Goal: Transaction & Acquisition: Purchase product/service

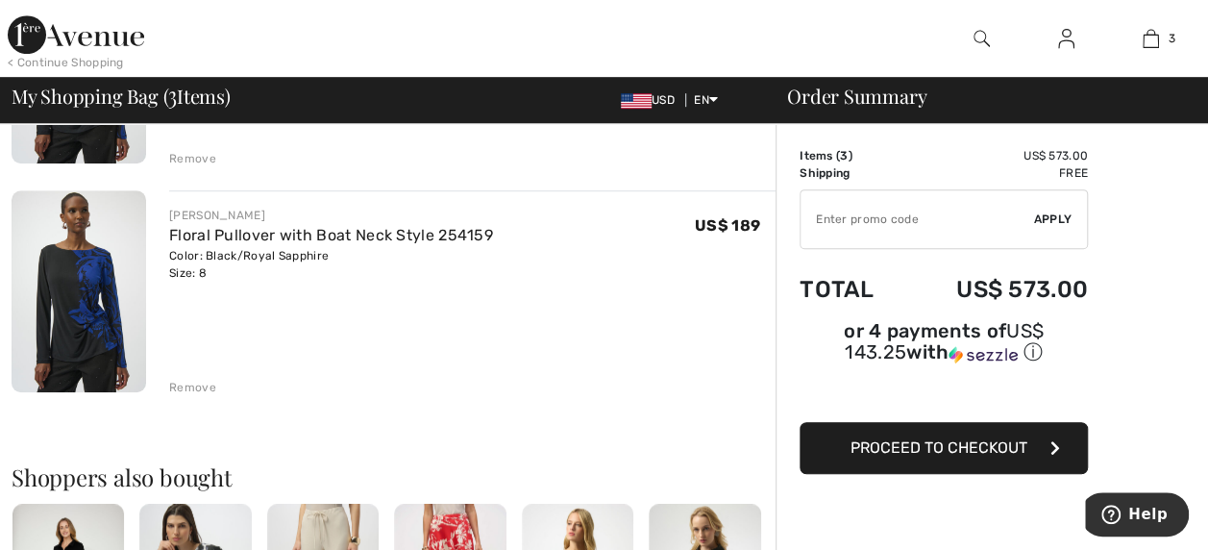
scroll to position [506, 0]
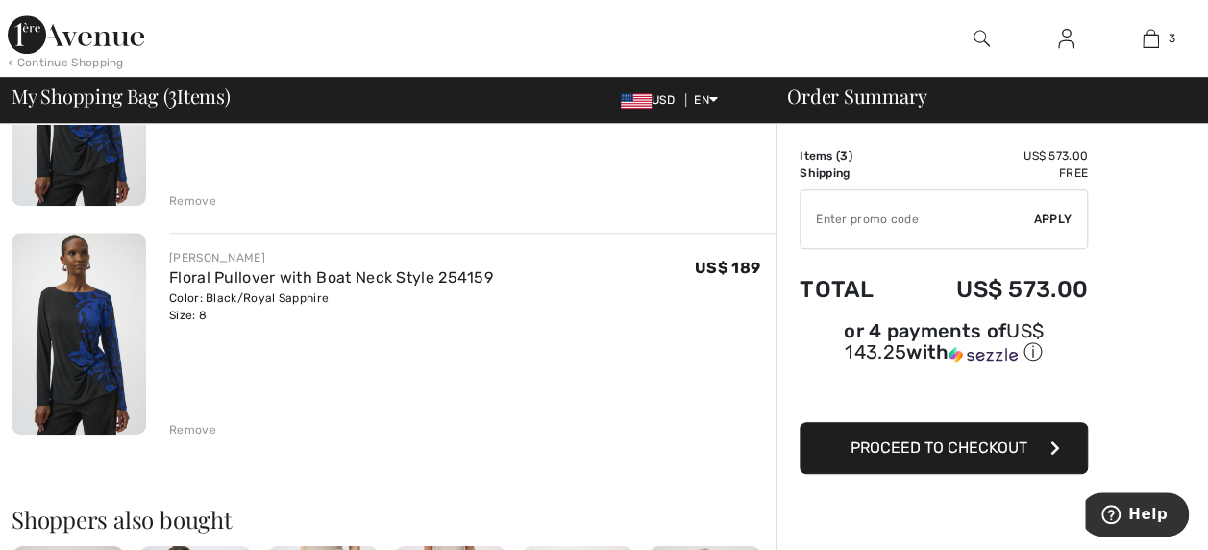
click at [194, 429] on div "Remove" at bounding box center [192, 429] width 47 height 17
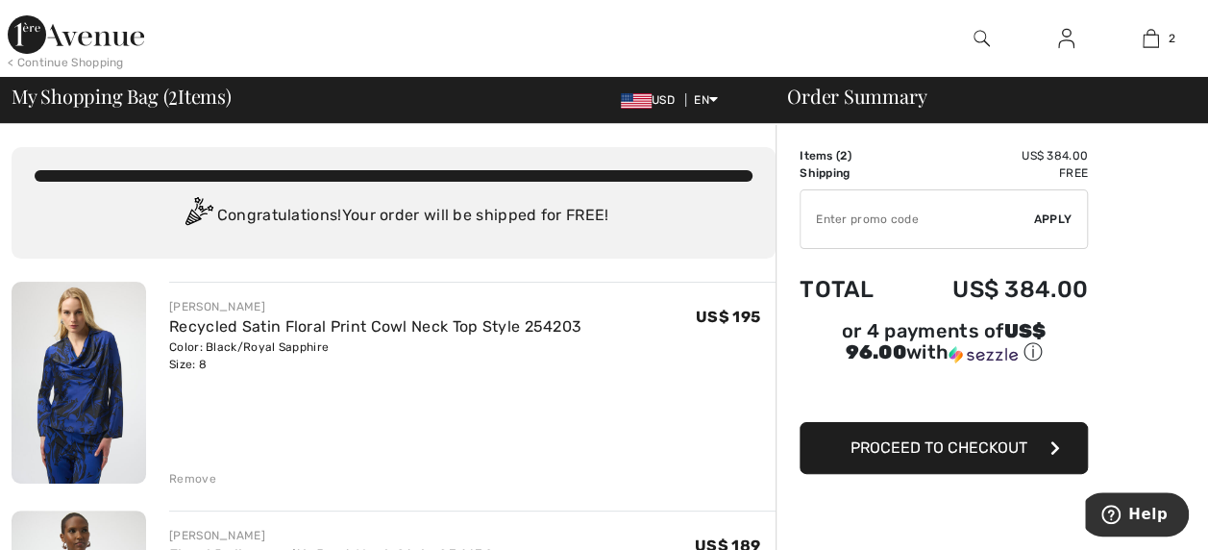
scroll to position [0, 0]
click at [1024, 438] on span "Proceed to Checkout" at bounding box center [939, 447] width 177 height 18
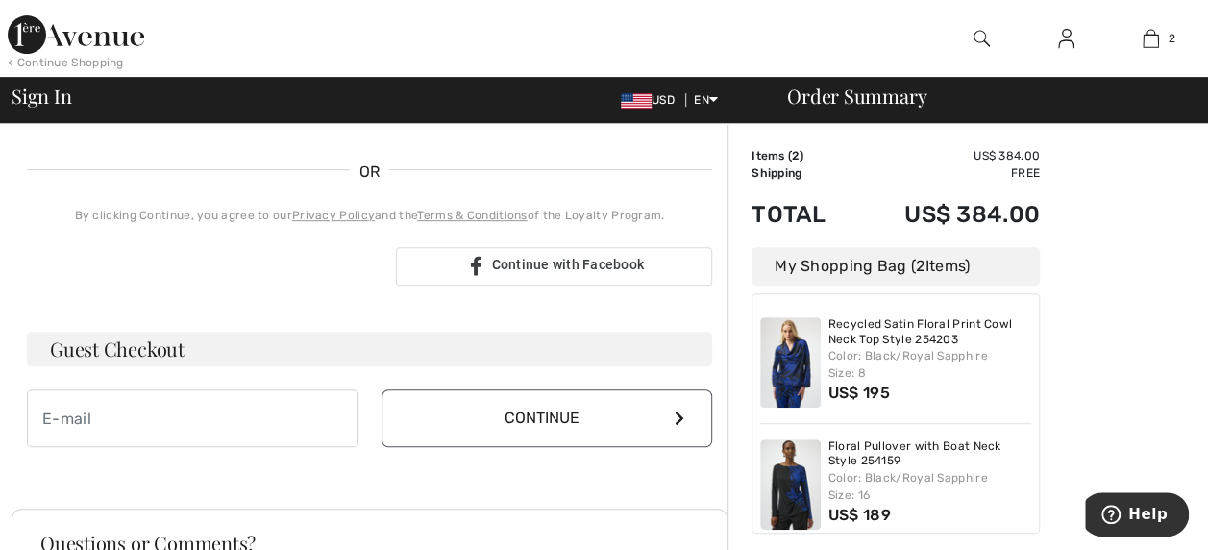
scroll to position [453, 0]
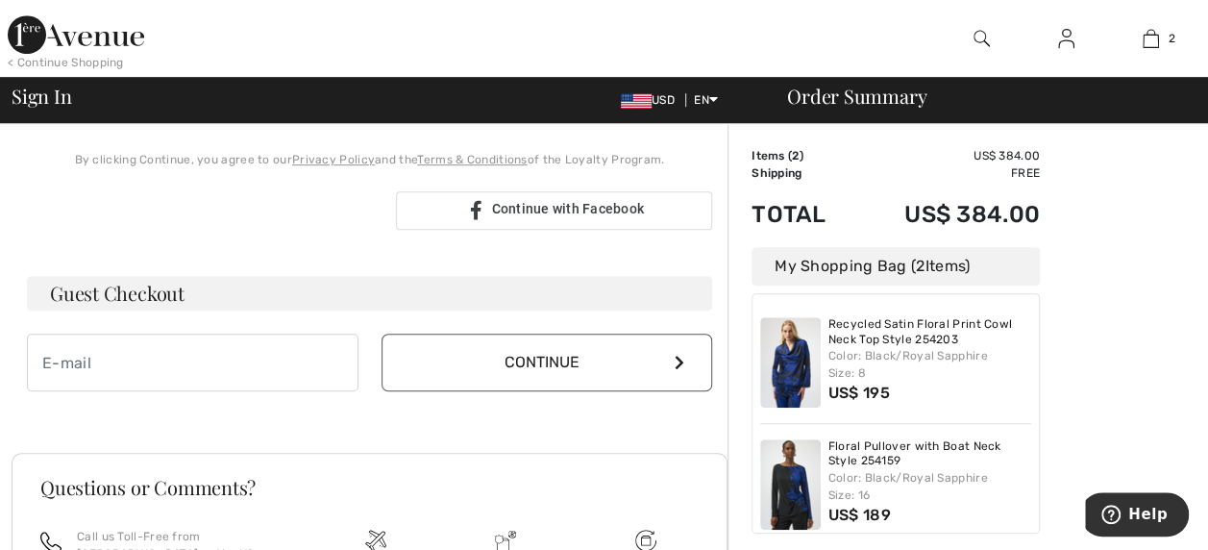
type input "[EMAIL_ADDRESS][DOMAIN_NAME]"
click at [162, 285] on h3 "Guest Checkout" at bounding box center [369, 293] width 685 height 35
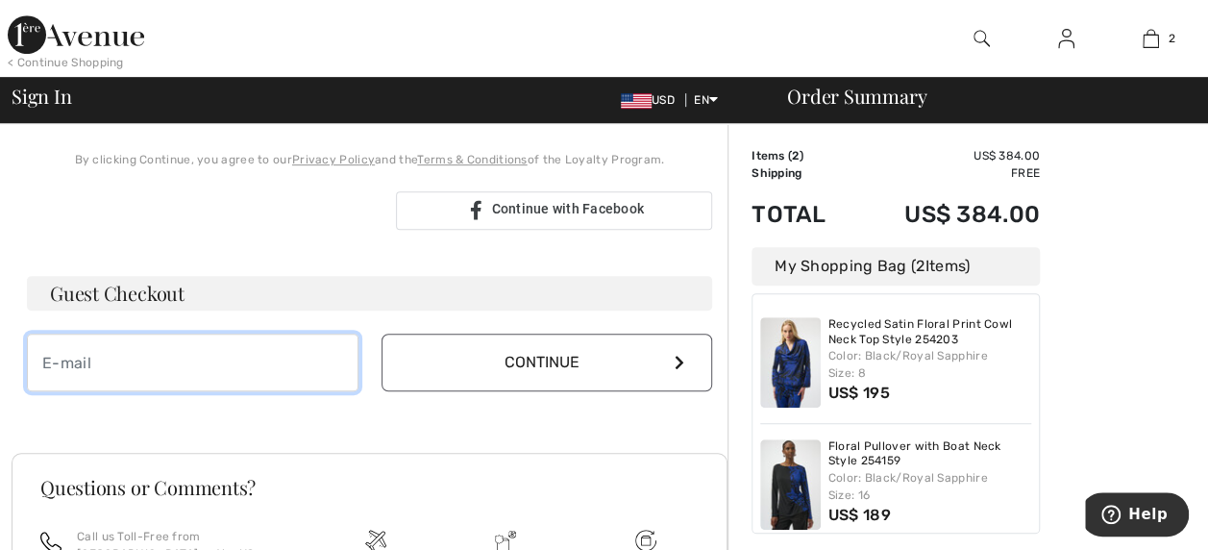
click at [163, 352] on input "email" at bounding box center [193, 363] width 332 height 58
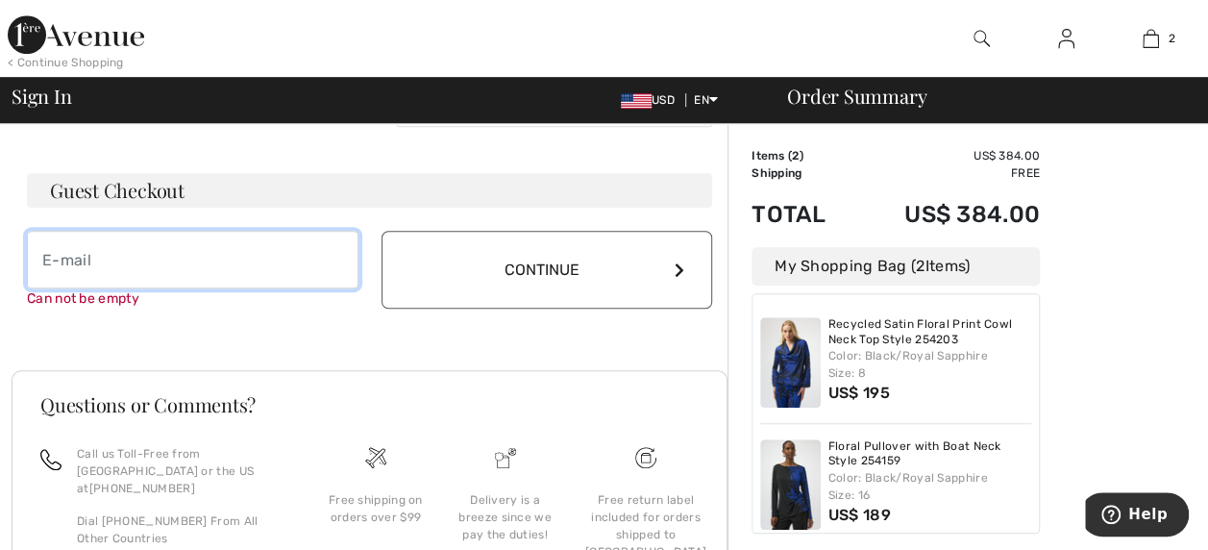
scroll to position [561, 0]
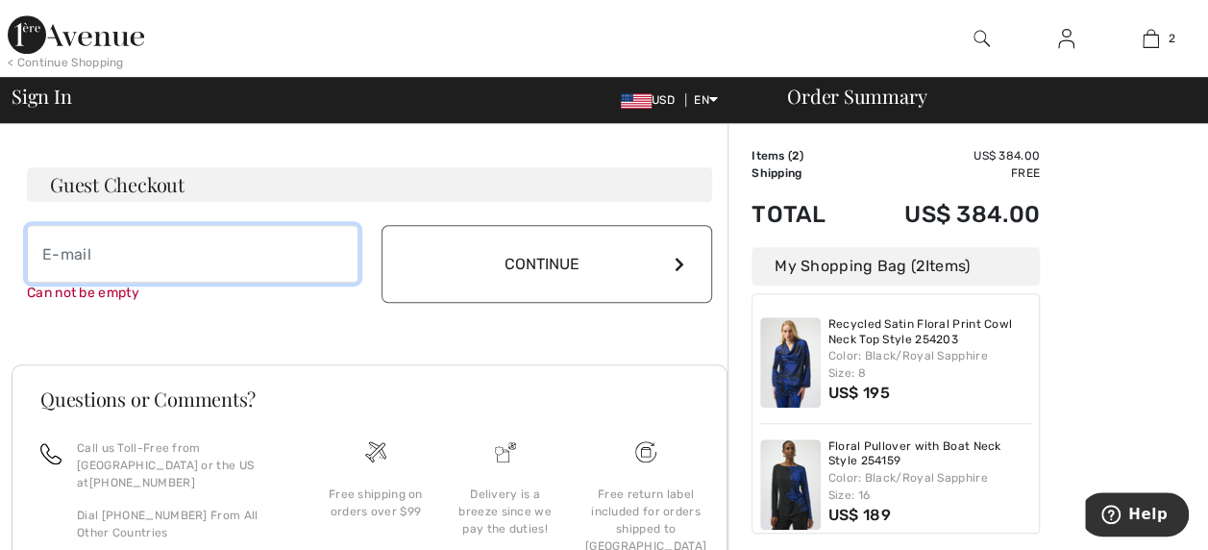
click at [78, 244] on input "email" at bounding box center [193, 254] width 332 height 58
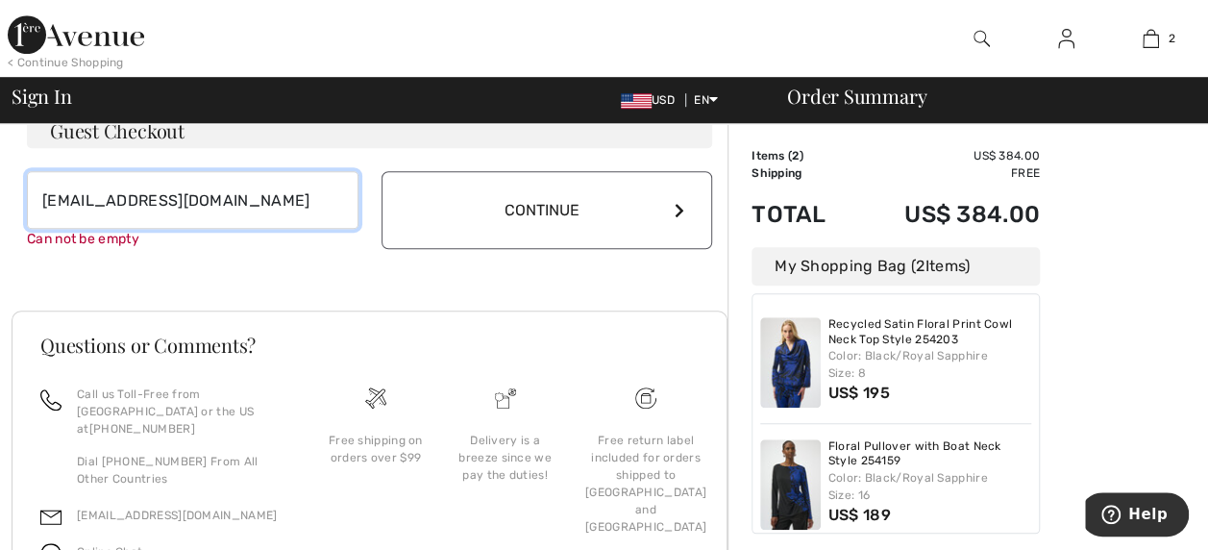
scroll to position [592, 0]
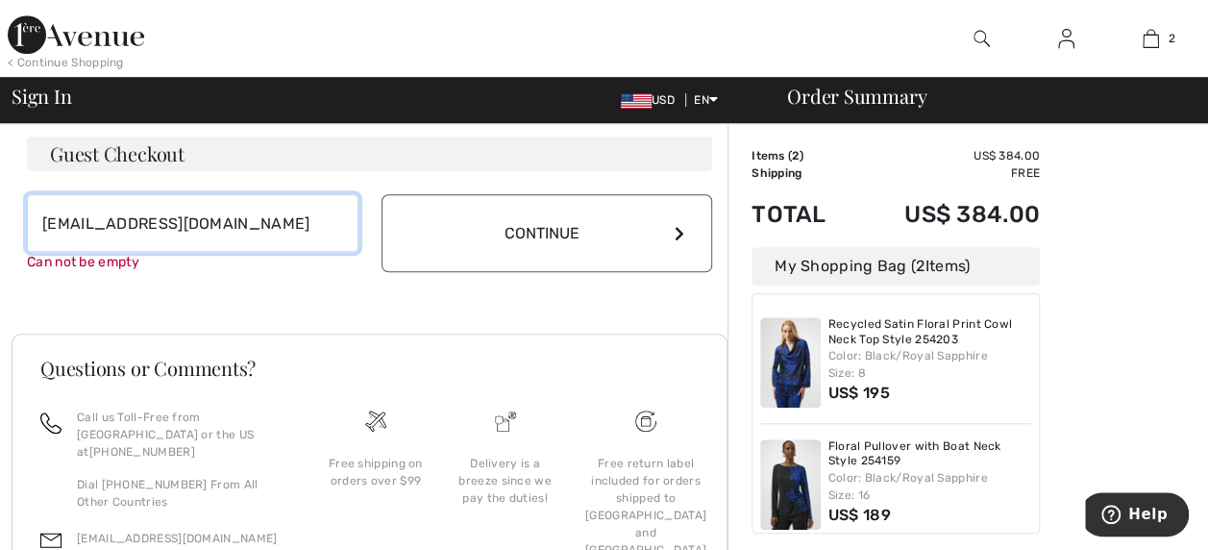
type input "drphyllissimpson@yahoo.com"
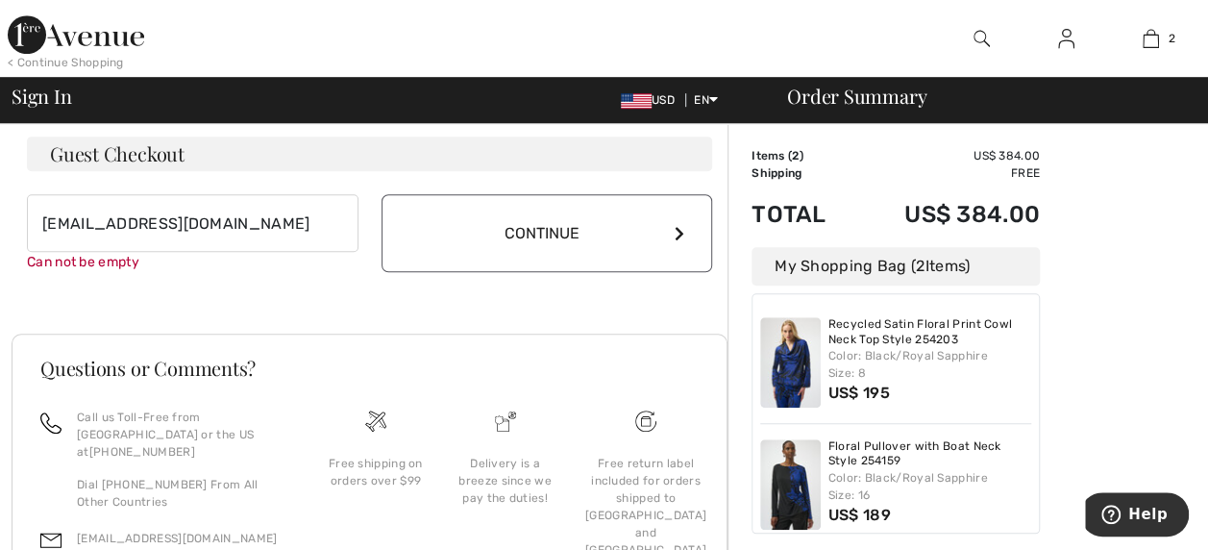
click at [679, 217] on button "Continue" at bounding box center [548, 233] width 332 height 78
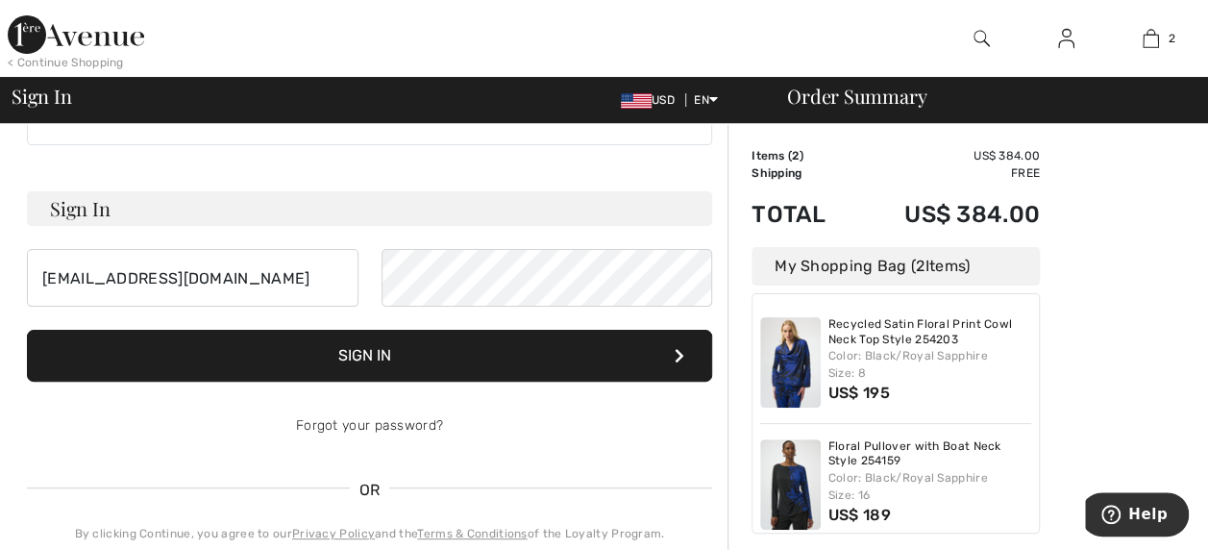
scroll to position [79, 0]
click at [439, 332] on button "Sign In" at bounding box center [369, 356] width 685 height 52
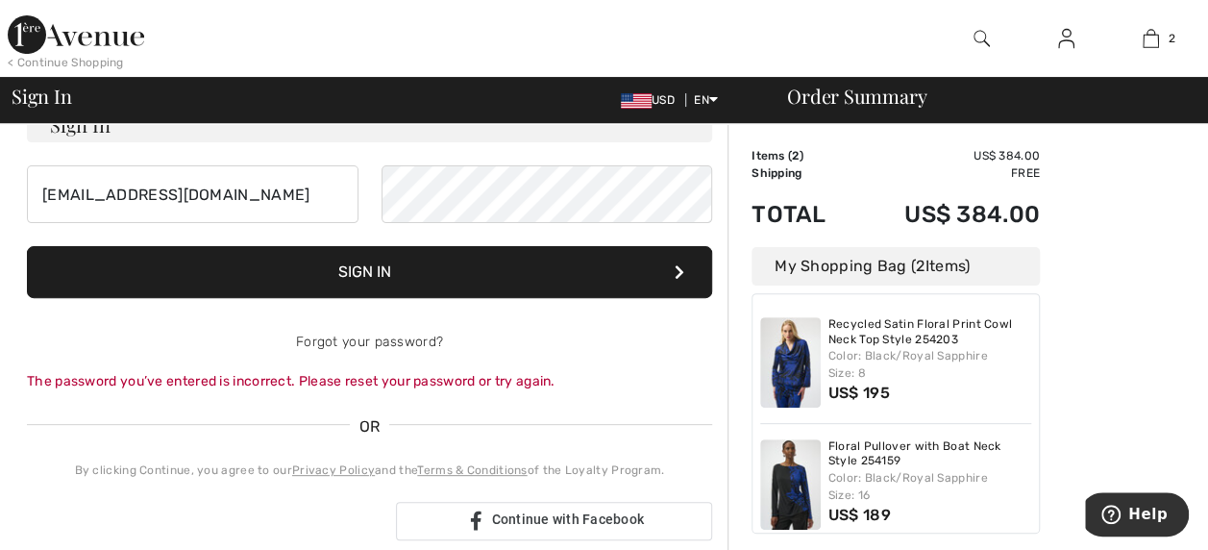
scroll to position [164, 0]
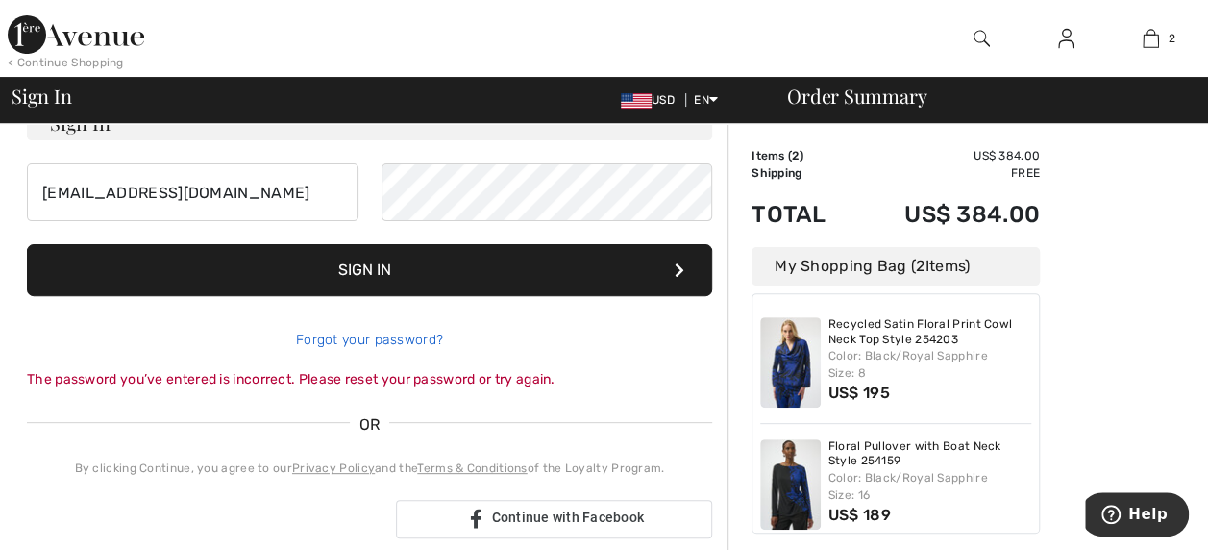
click at [406, 336] on link "Forgot your password?" at bounding box center [369, 340] width 147 height 16
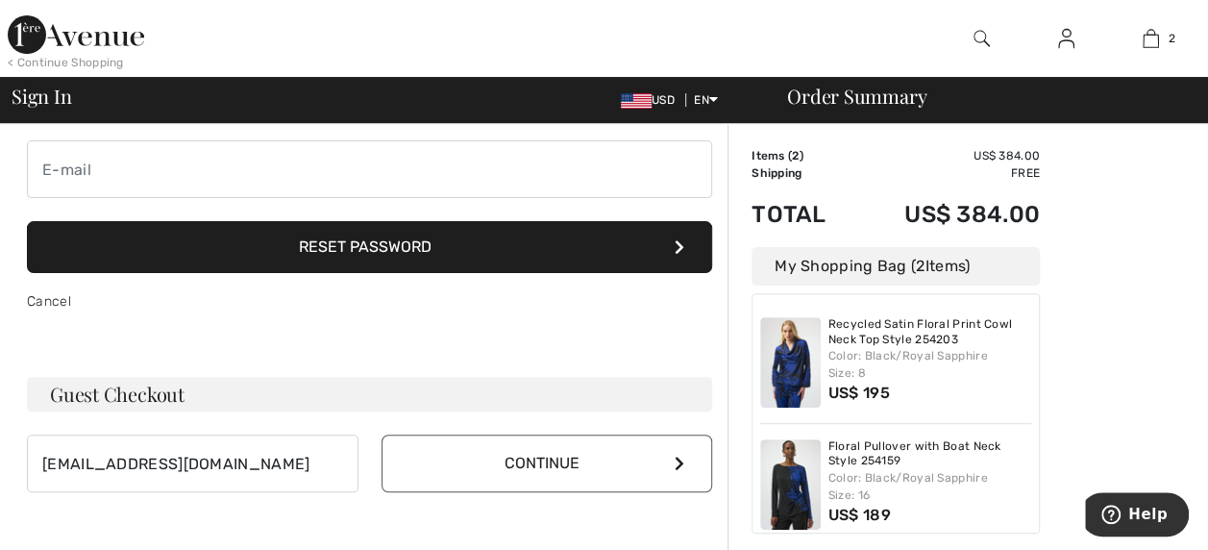
click at [656, 251] on button "Reset Password" at bounding box center [369, 247] width 685 height 52
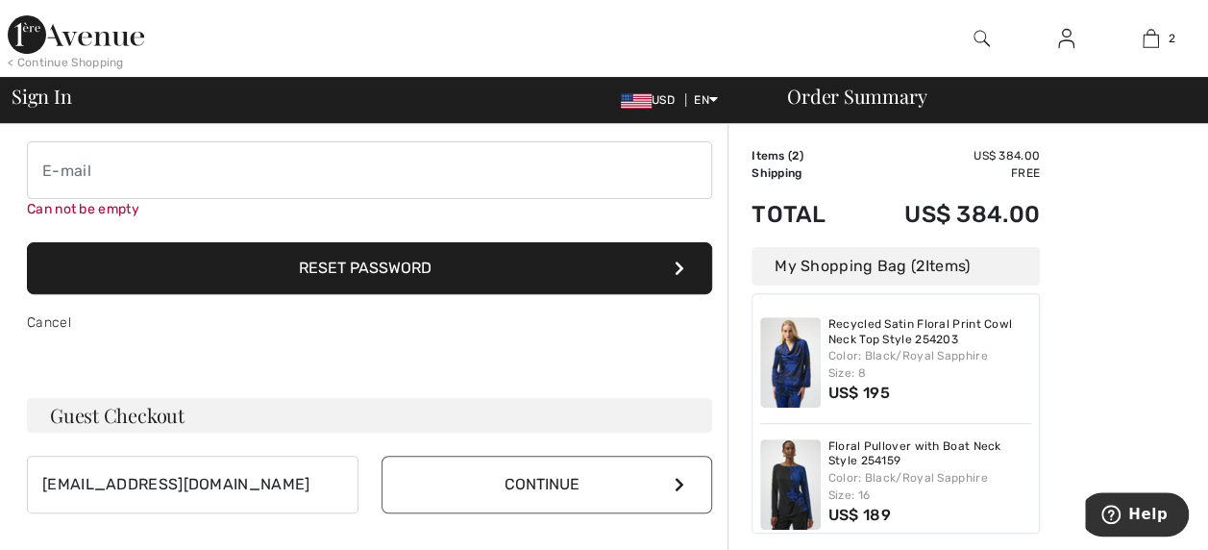
scroll to position [150, 0]
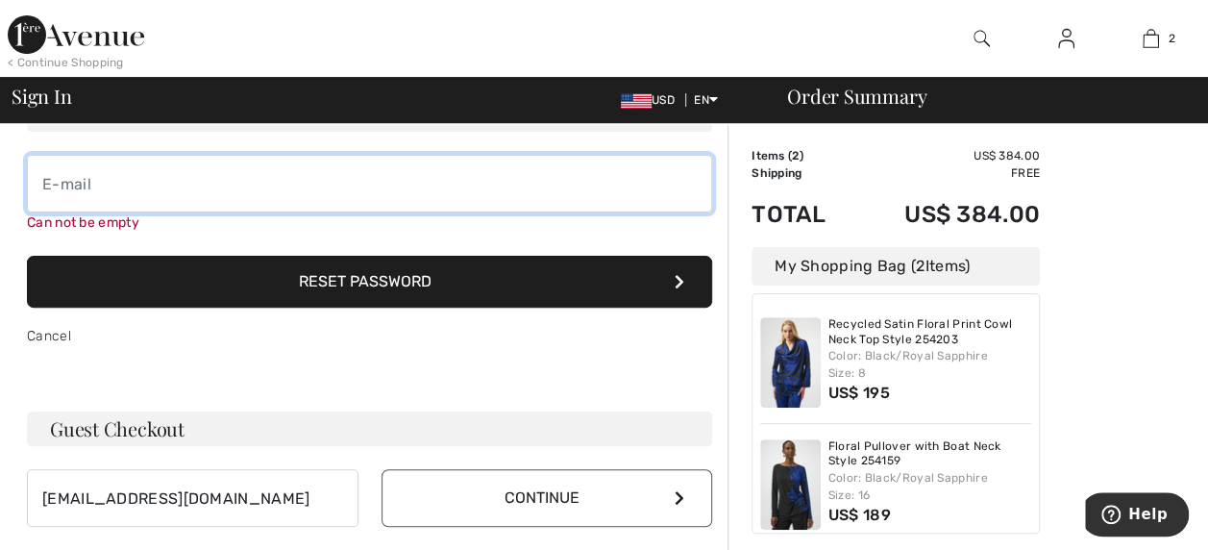
click at [134, 175] on input "email" at bounding box center [369, 184] width 685 height 58
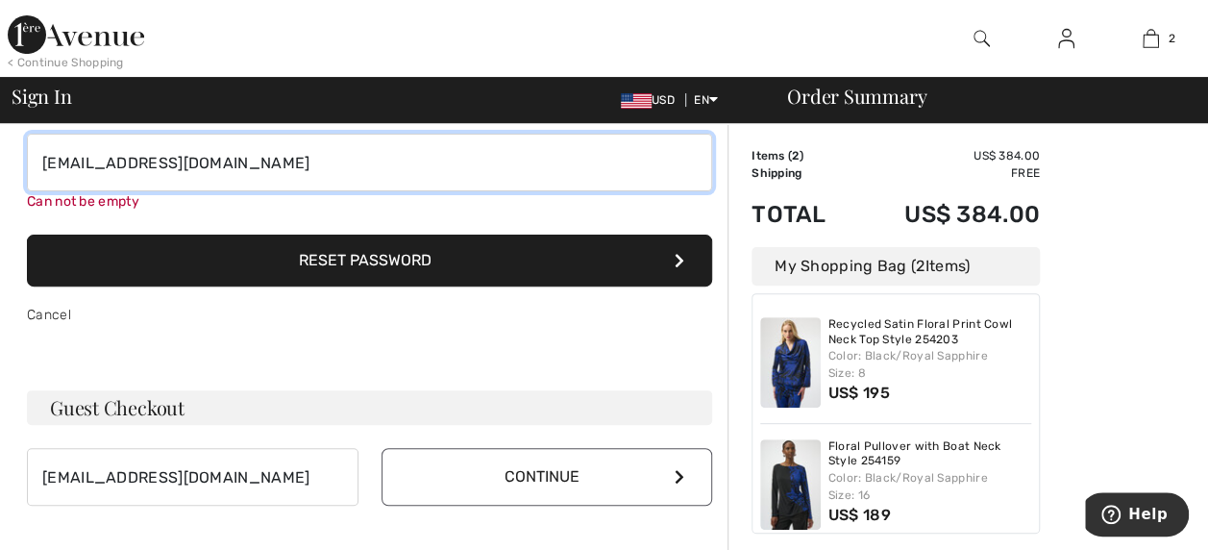
scroll to position [121, 0]
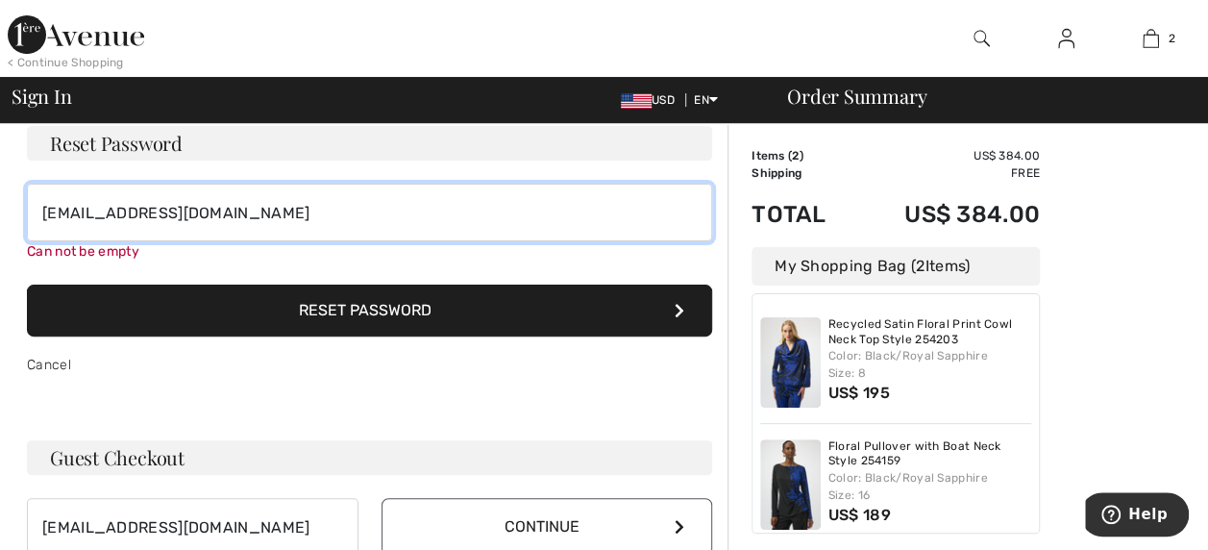
type input "drphyllissimpson@yahoo.com"
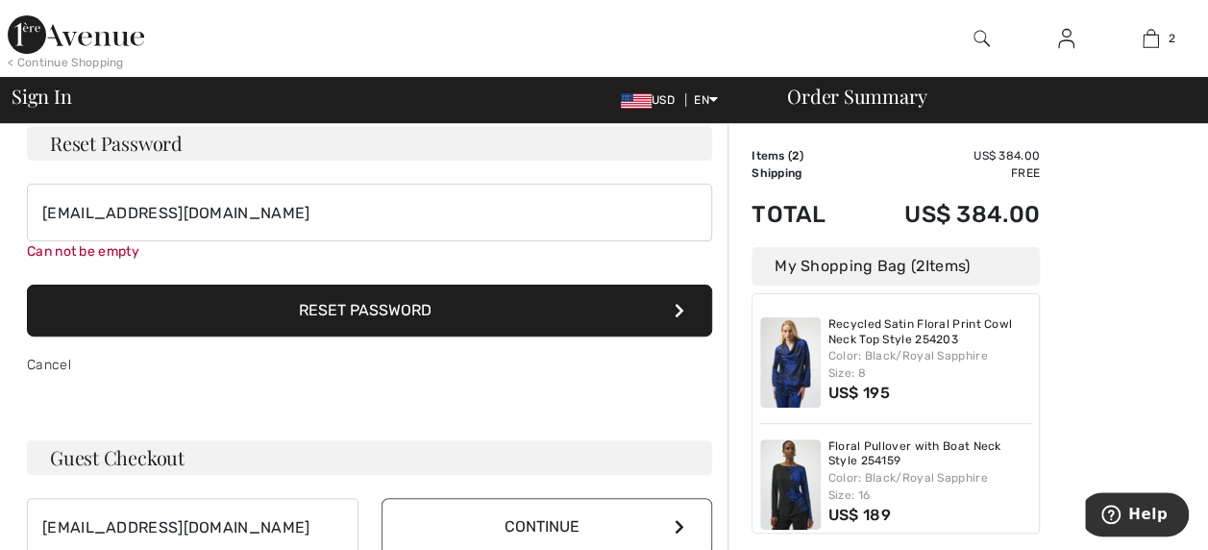
click at [364, 299] on button "Reset Password" at bounding box center [369, 311] width 685 height 52
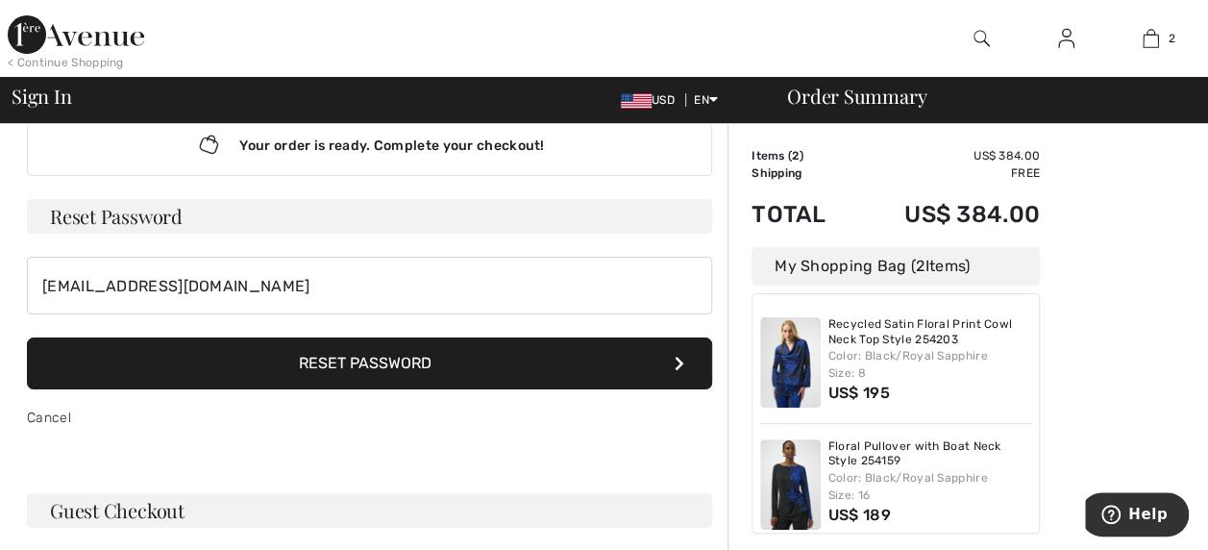
scroll to position [0, 0]
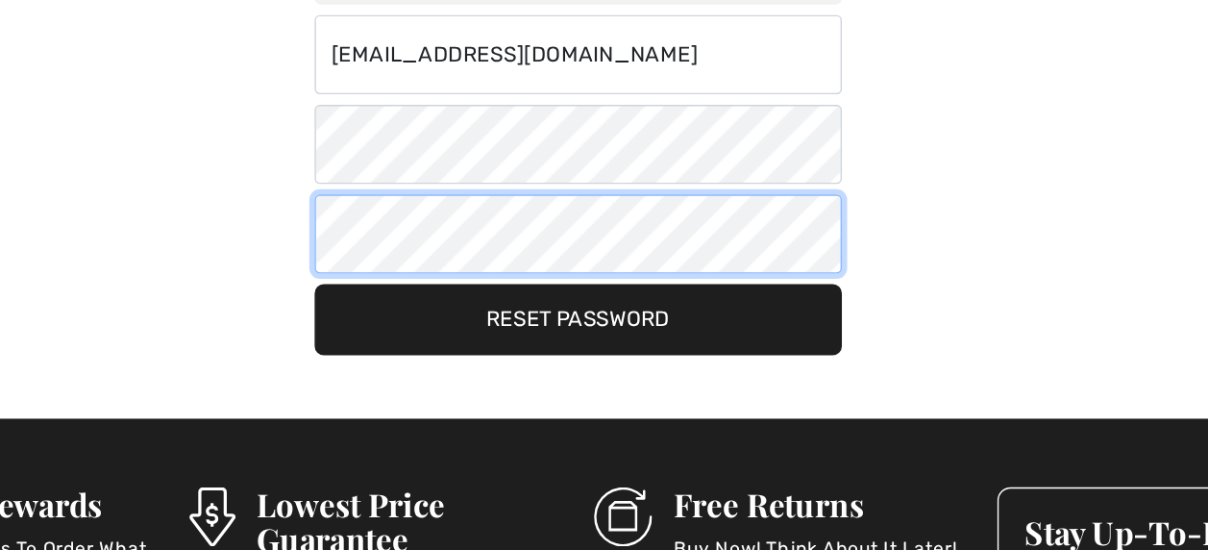
scroll to position [157, 0]
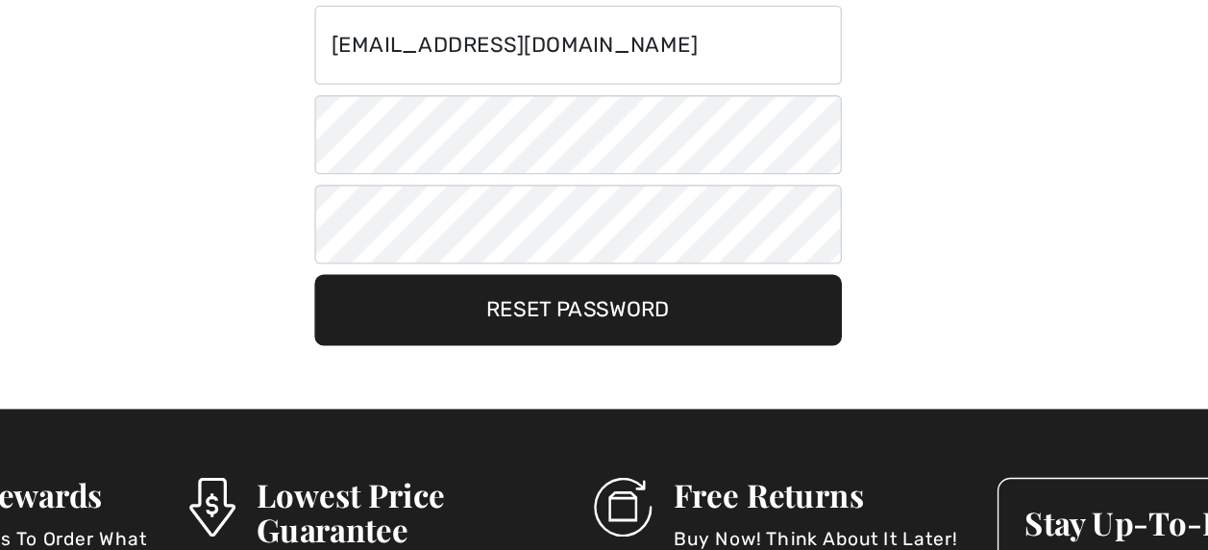
click at [623, 350] on button "Reset Password" at bounding box center [604, 344] width 385 height 52
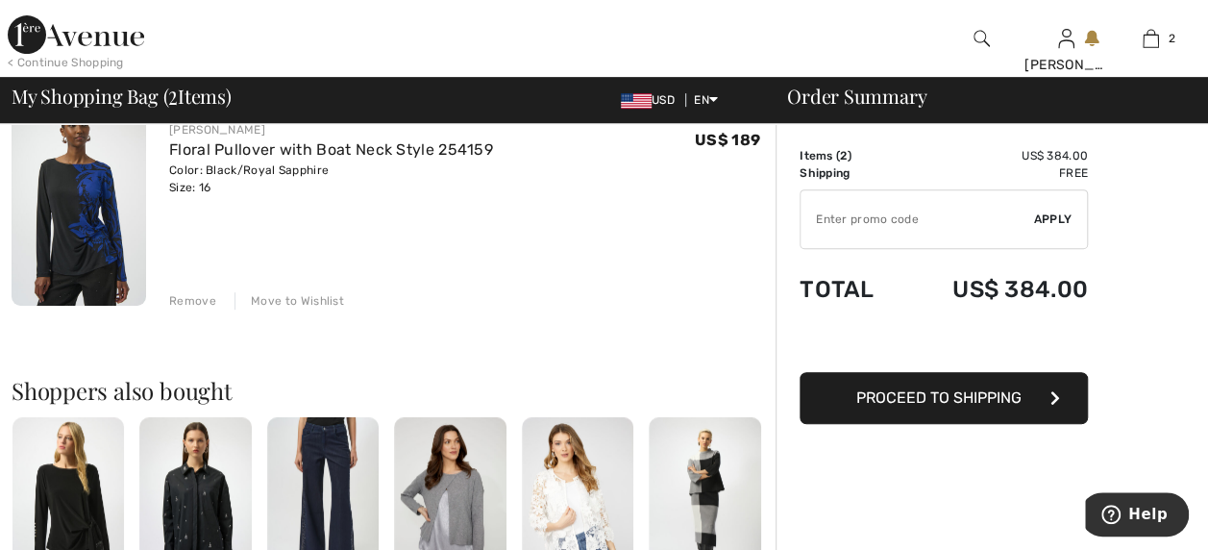
scroll to position [416, 0]
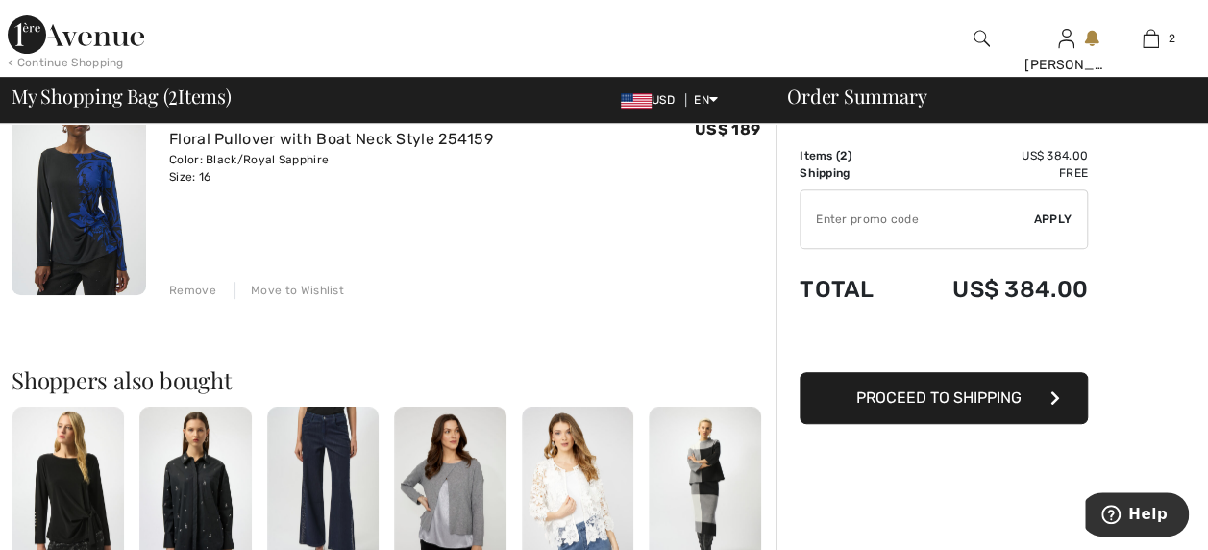
click at [944, 401] on span "Proceed to Shipping" at bounding box center [939, 397] width 165 height 18
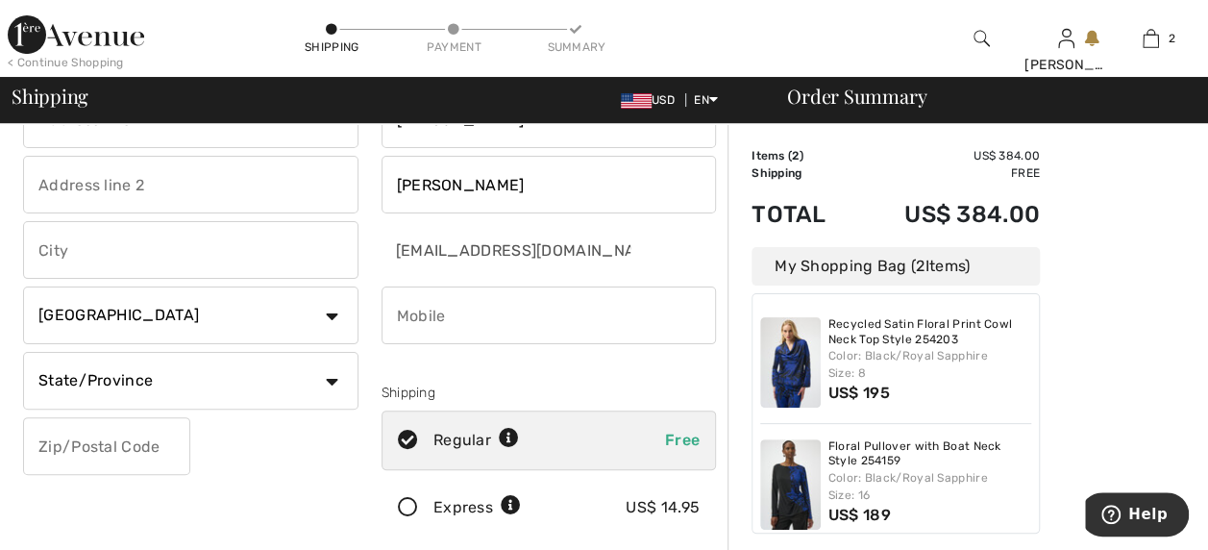
scroll to position [76, 0]
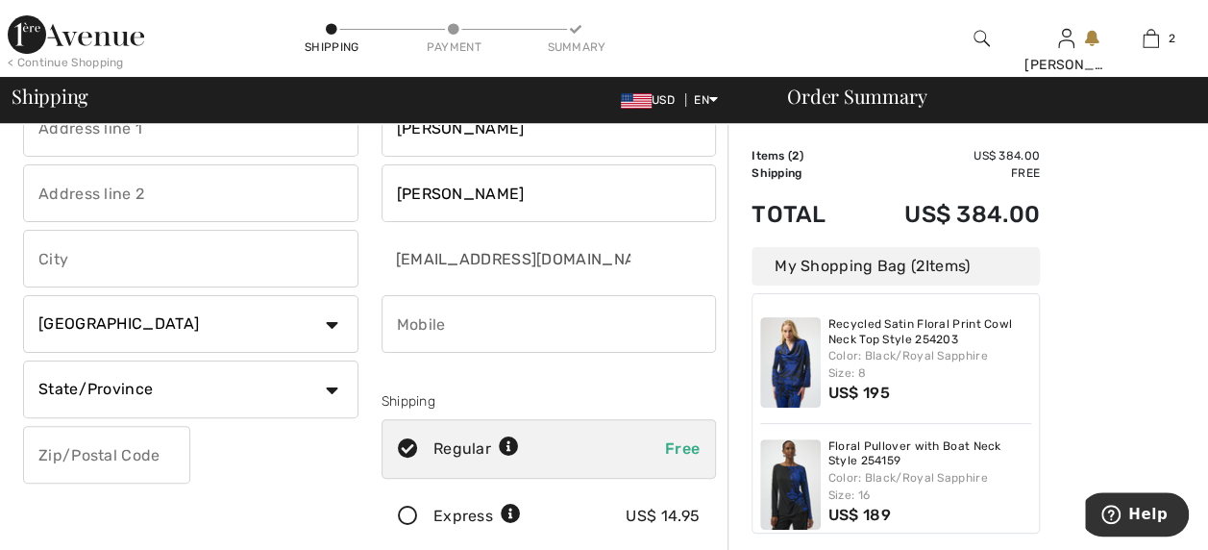
click at [332, 323] on select "Country Canada United States Afghanistan Aland Islands Albania Algeria American…" at bounding box center [191, 324] width 336 height 58
select select "US"
click at [23, 295] on select "Country Canada United States Afghanistan Aland Islands Albania Algeria American…" at bounding box center [191, 324] width 336 height 58
click at [327, 384] on select "State/Province Alabama Alaska American Samoa Arizona Arkansas California Colora…" at bounding box center [191, 390] width 336 height 58
select select "TX"
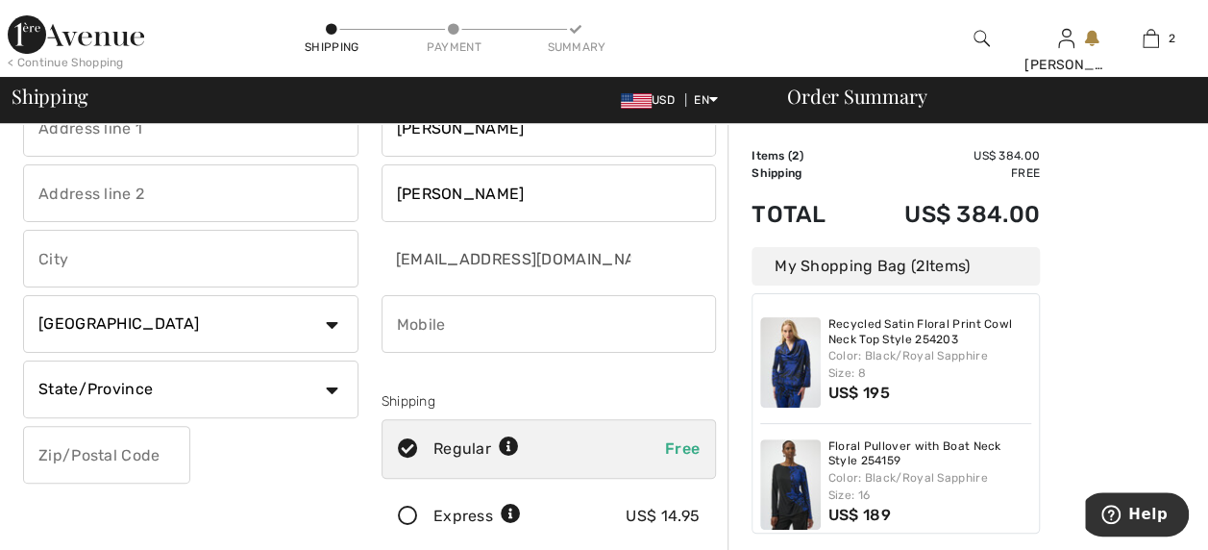
click at [23, 361] on select "State/Province Alabama Alaska American Samoa Arizona Arkansas California Colora…" at bounding box center [191, 390] width 336 height 58
click at [125, 450] on input "text" at bounding box center [106, 455] width 167 height 58
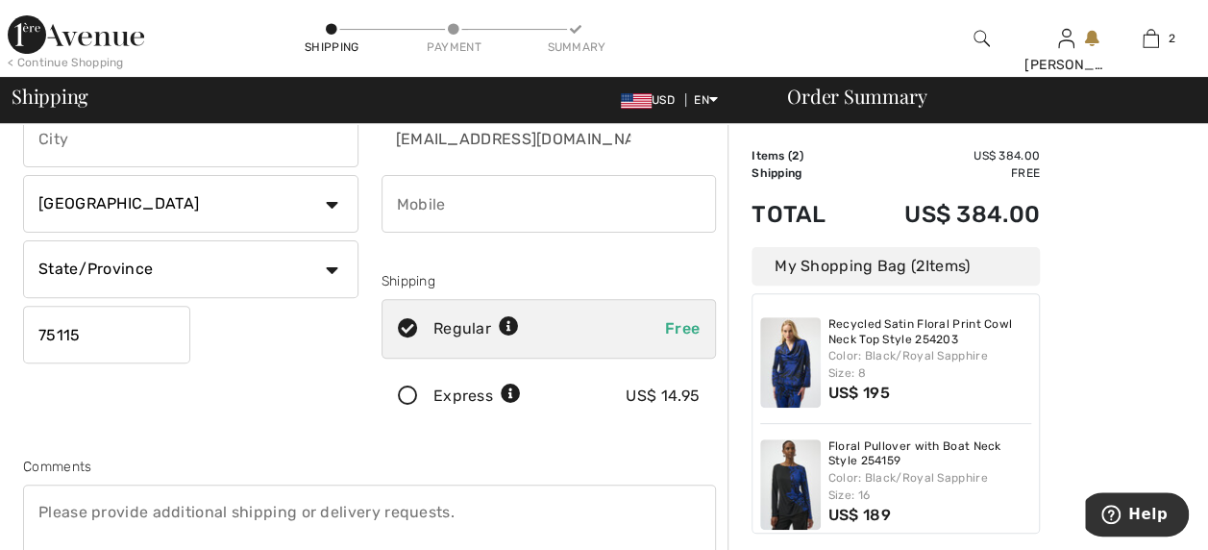
scroll to position [0, 0]
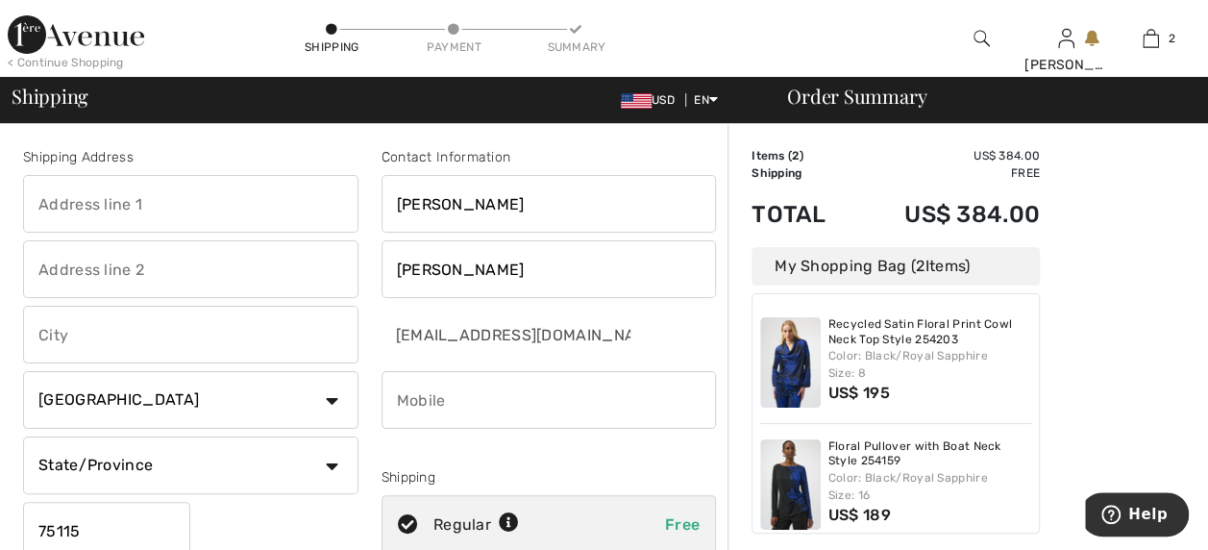
type input "75115"
click at [461, 397] on input "phone" at bounding box center [550, 400] width 336 height 58
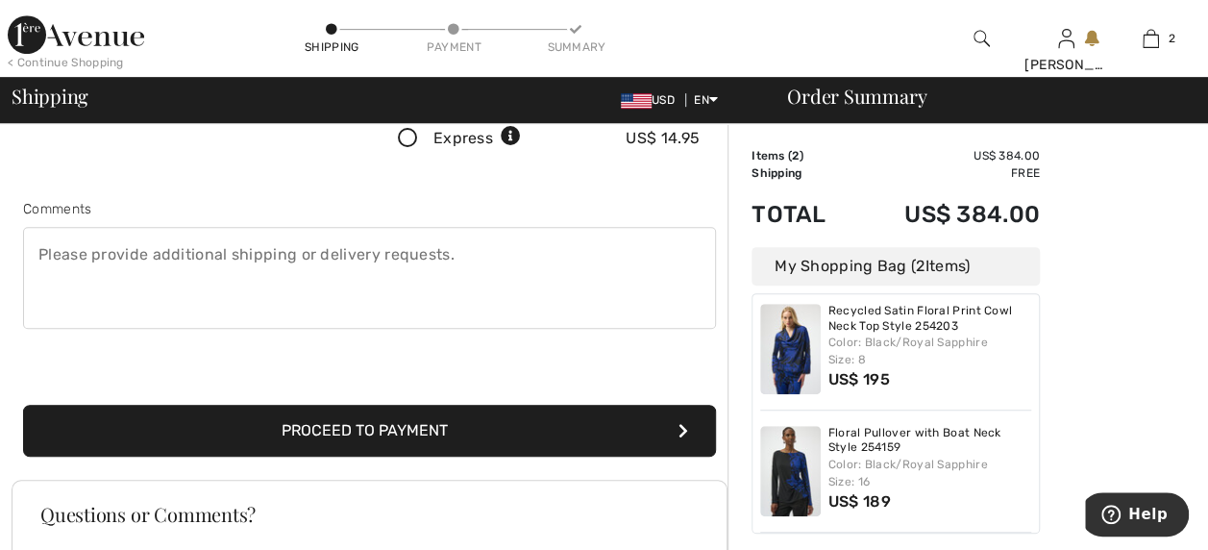
scroll to position [454, 0]
type input "9722242244"
click at [431, 435] on button "Proceed to Payment" at bounding box center [369, 431] width 693 height 52
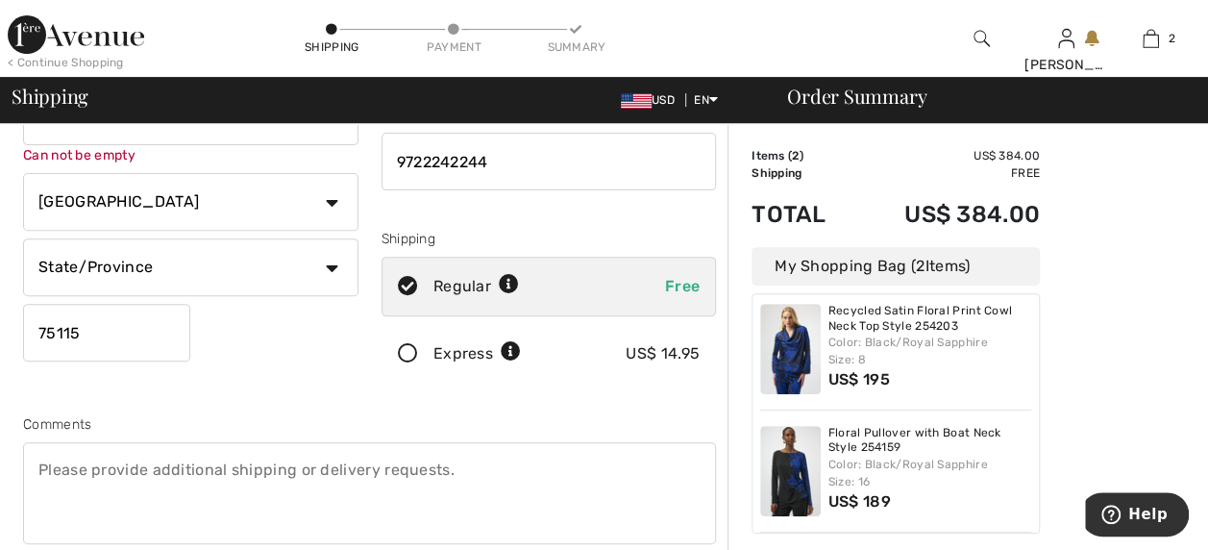
scroll to position [0, 0]
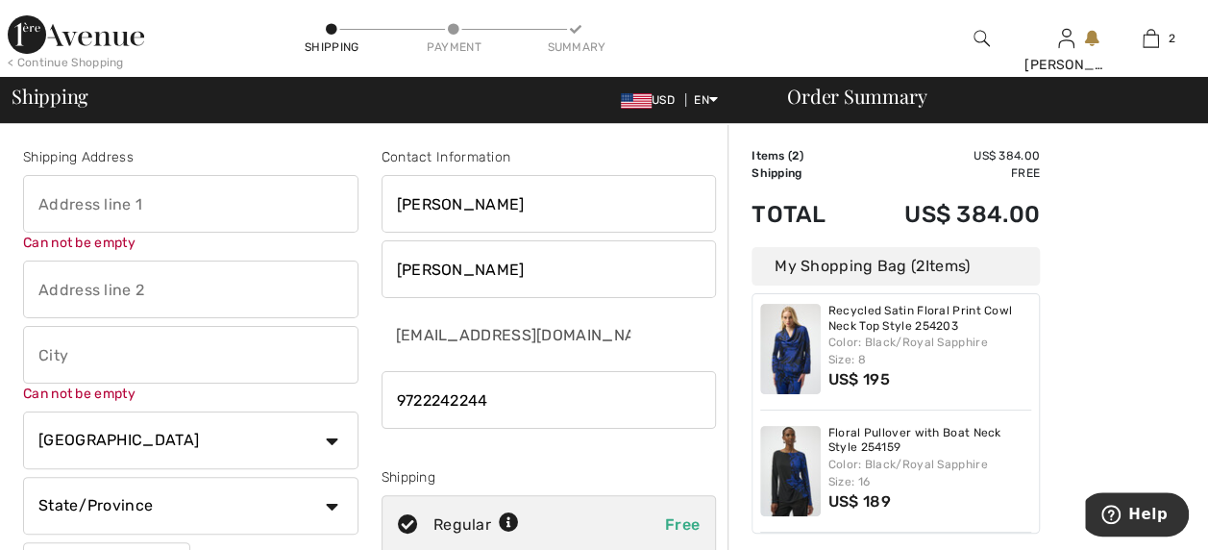
click at [83, 200] on input "text" at bounding box center [191, 204] width 336 height 58
type input "1020 Springbrook Drive"
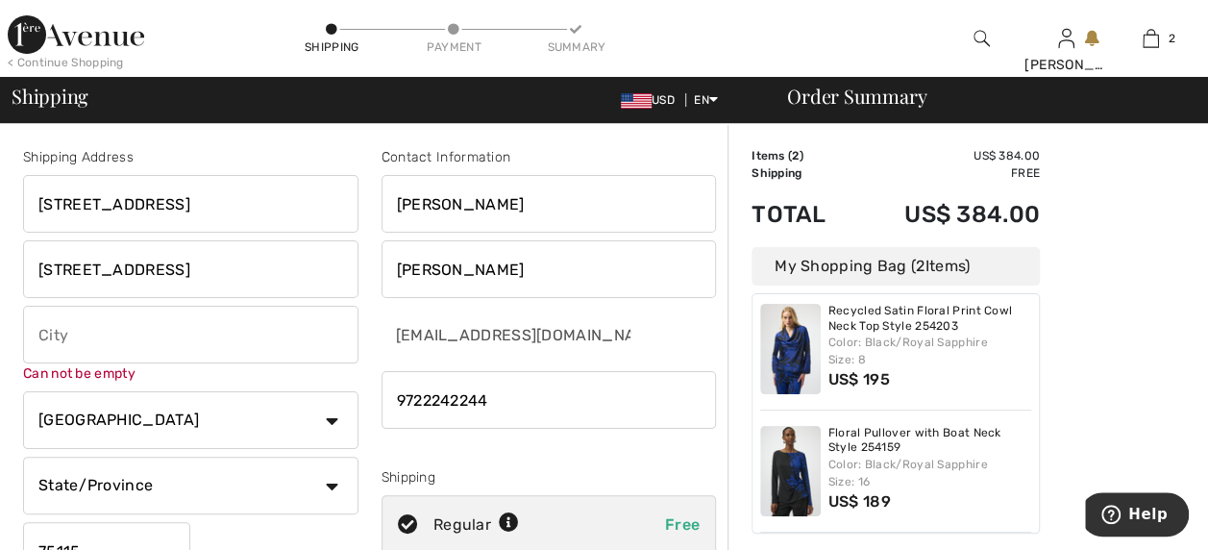
click at [152, 336] on input "text" at bounding box center [191, 335] width 336 height 58
click at [112, 328] on input "text" at bounding box center [191, 335] width 336 height 58
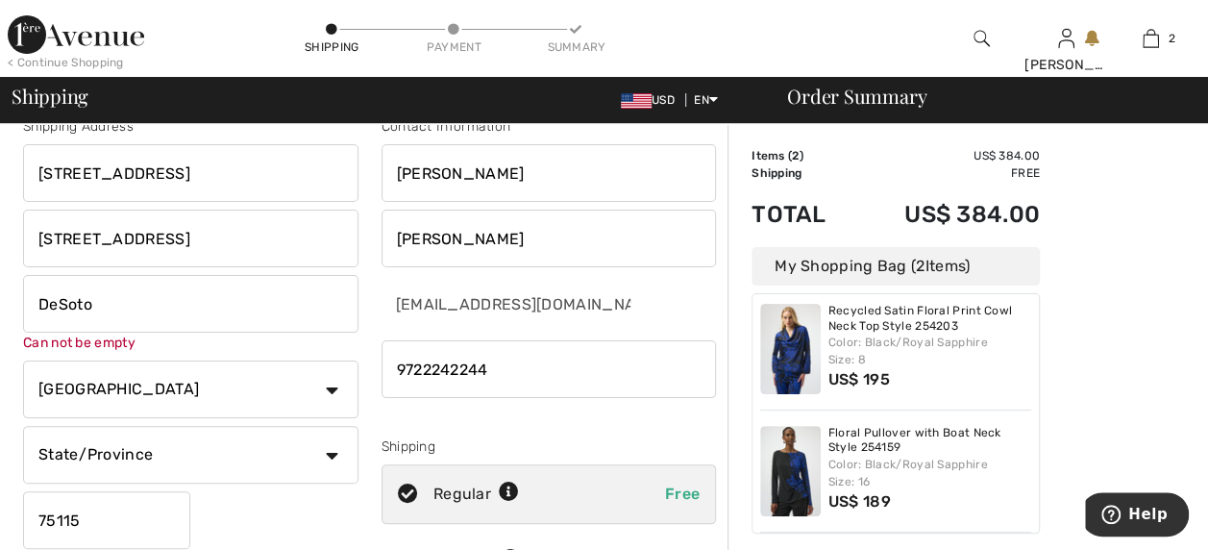
scroll to position [95, 0]
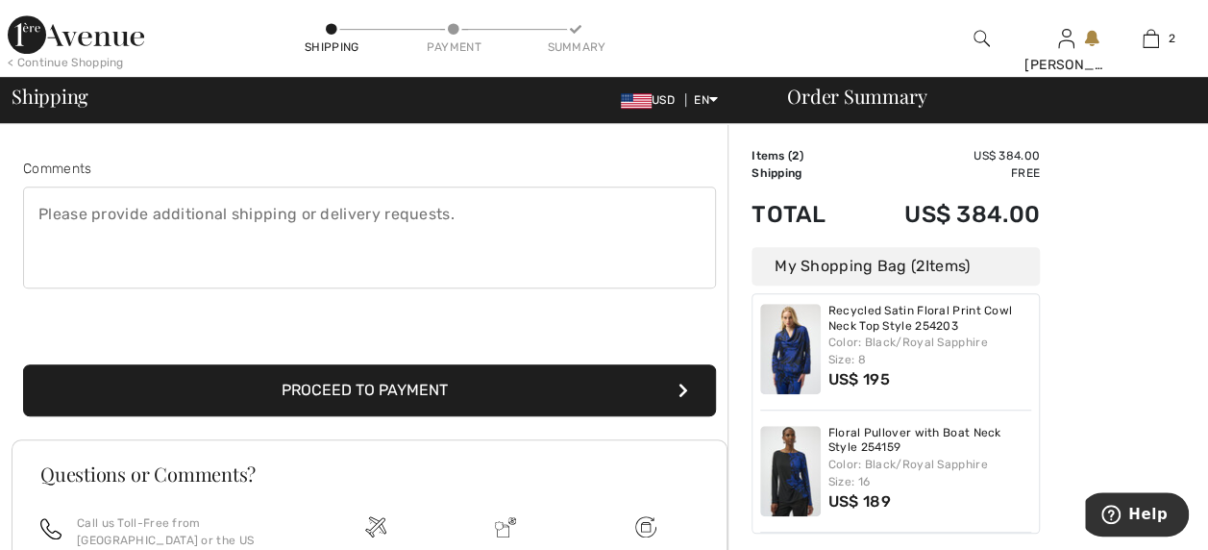
type input "DeSoto"
click at [475, 388] on button "Proceed to Payment" at bounding box center [369, 390] width 693 height 52
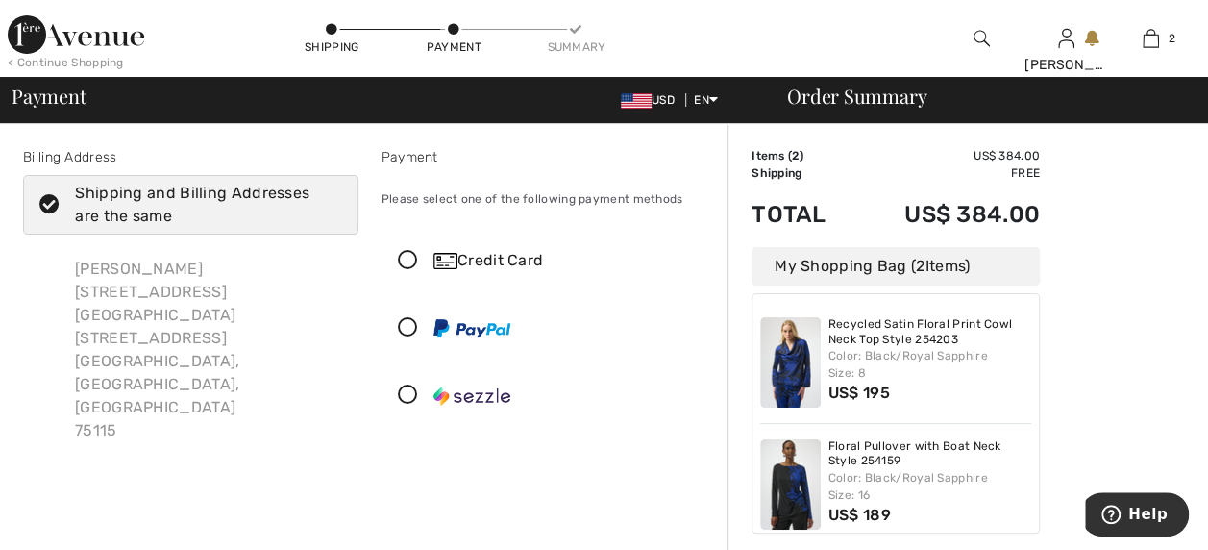
click at [421, 380] on div at bounding box center [542, 395] width 318 height 58
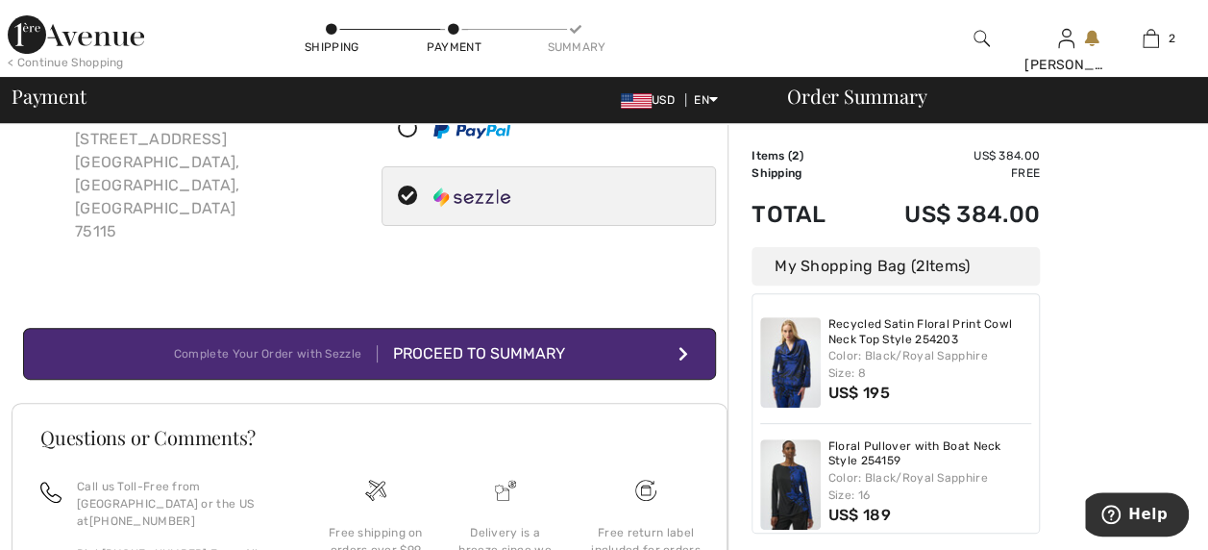
scroll to position [175, 0]
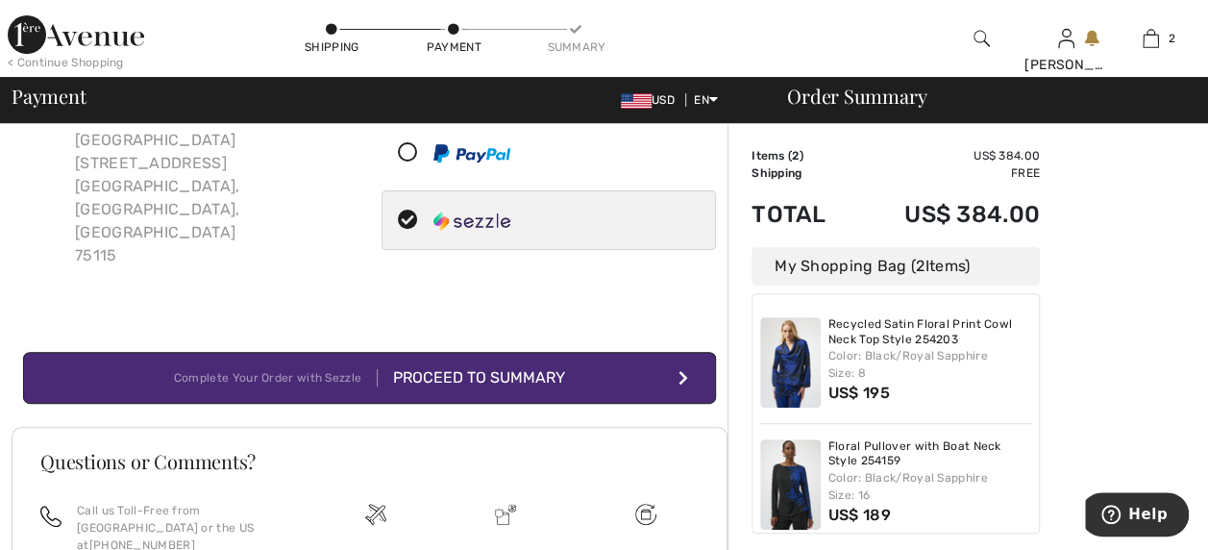
click at [673, 352] on button "Complete Your Order with Sezzle Proceed to Summary" at bounding box center [369, 378] width 693 height 52
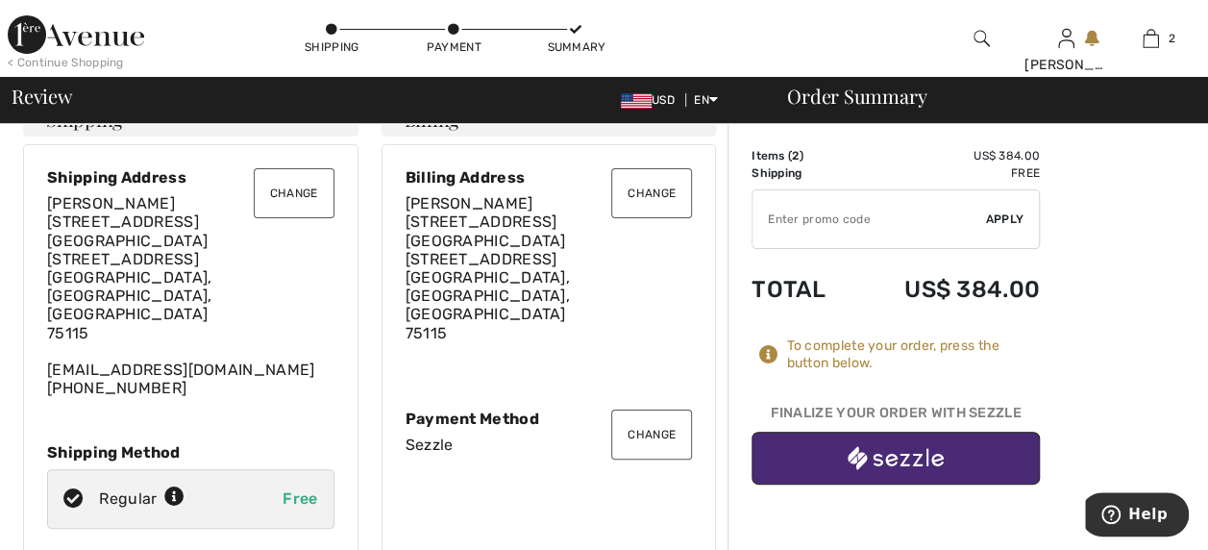
scroll to position [87, 0]
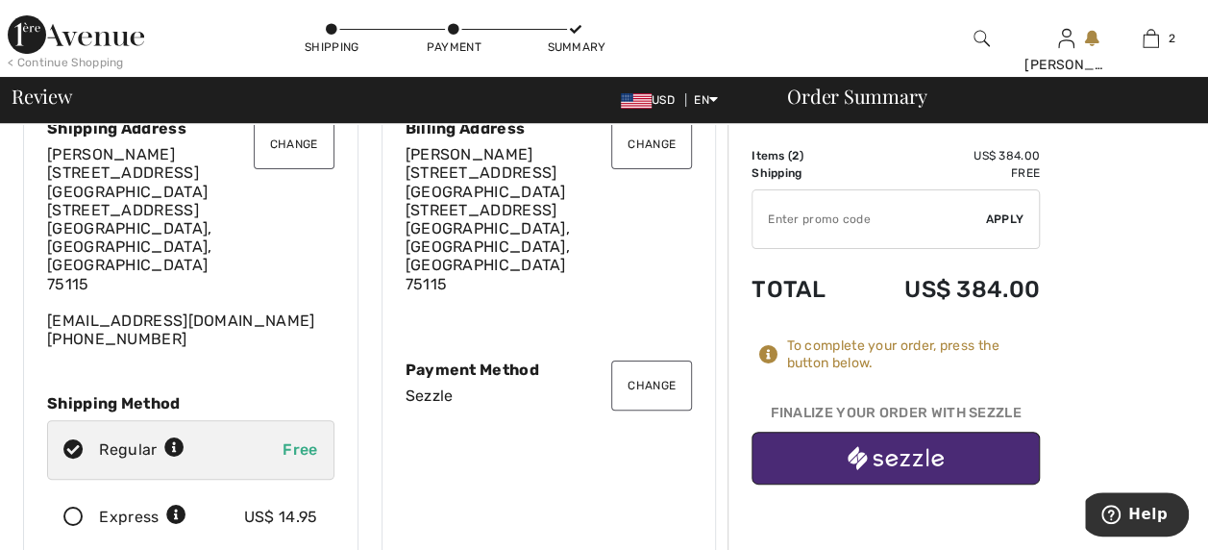
click at [909, 442] on button "button" at bounding box center [896, 458] width 288 height 53
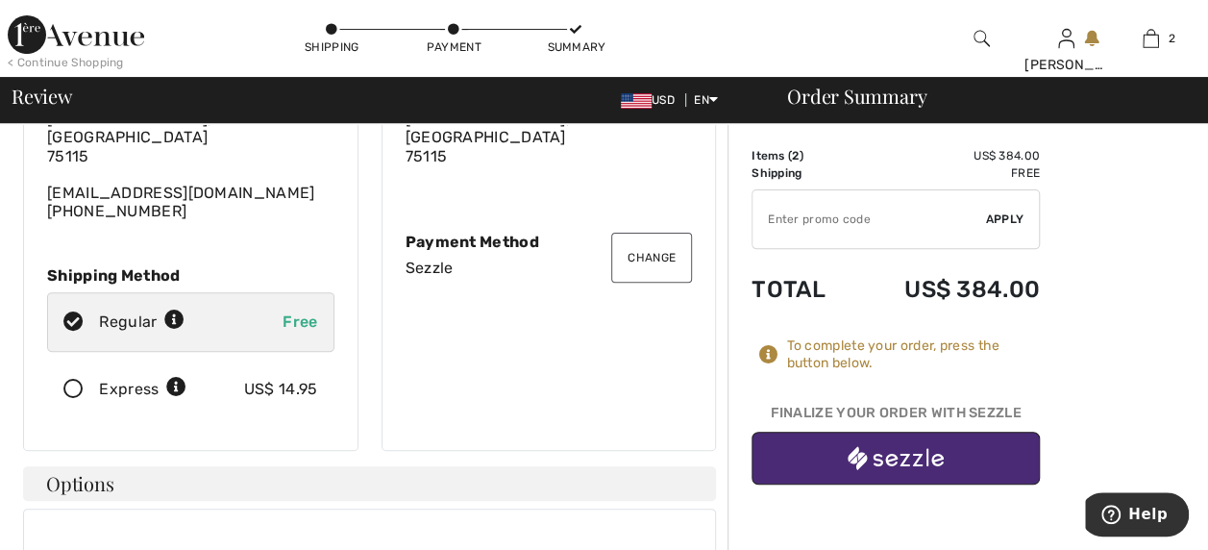
click at [902, 458] on img "button" at bounding box center [896, 458] width 96 height 24
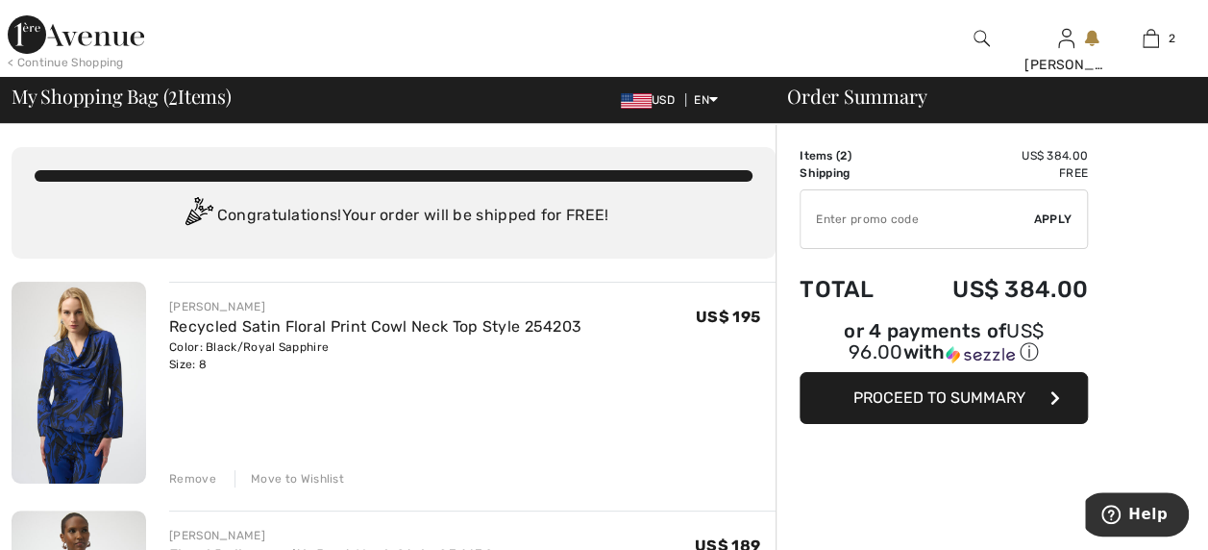
click at [966, 381] on button "Proceed to Summary" at bounding box center [944, 398] width 288 height 52
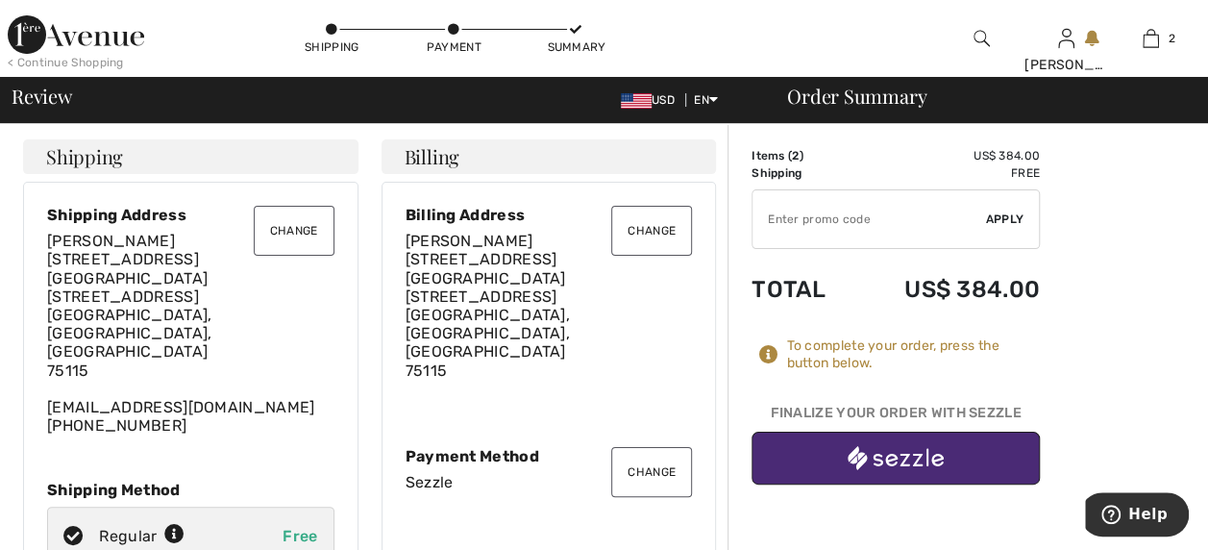
click at [902, 218] on input "TEXT" at bounding box center [870, 219] width 234 height 58
click at [1013, 158] on td "US$ 384.00" at bounding box center [947, 155] width 187 height 17
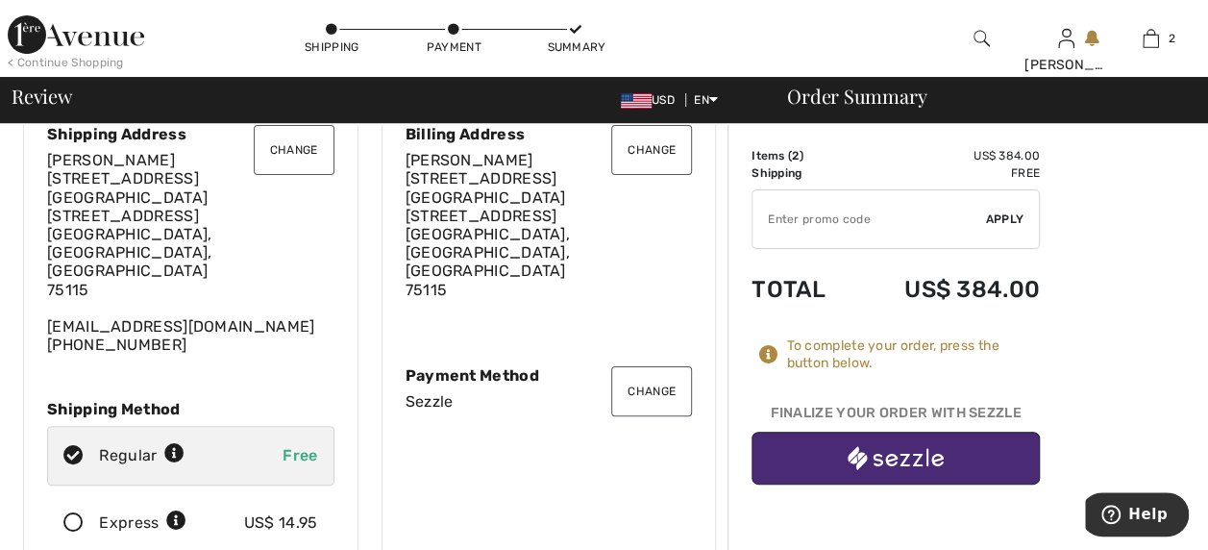
scroll to position [66, 0]
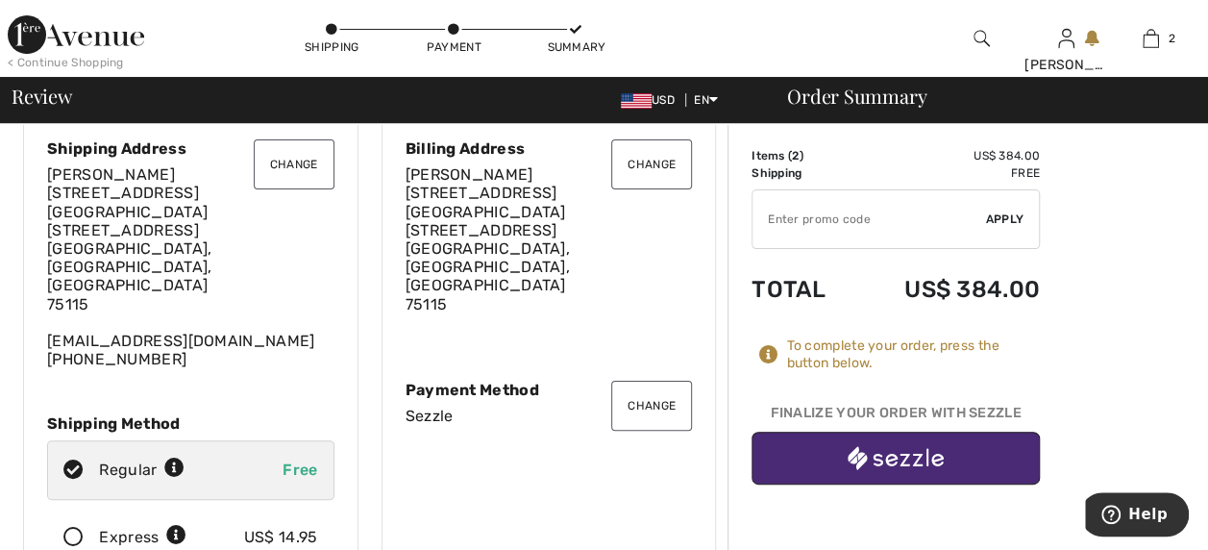
click at [244, 440] on div "Regular Free" at bounding box center [190, 470] width 287 height 60
radio input "true"
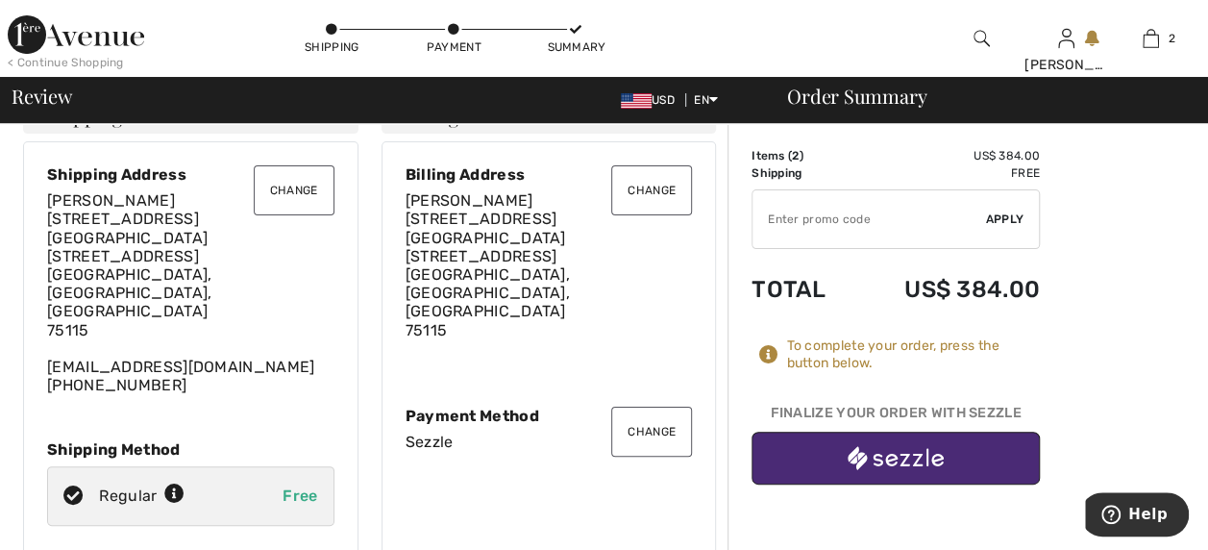
scroll to position [33, 0]
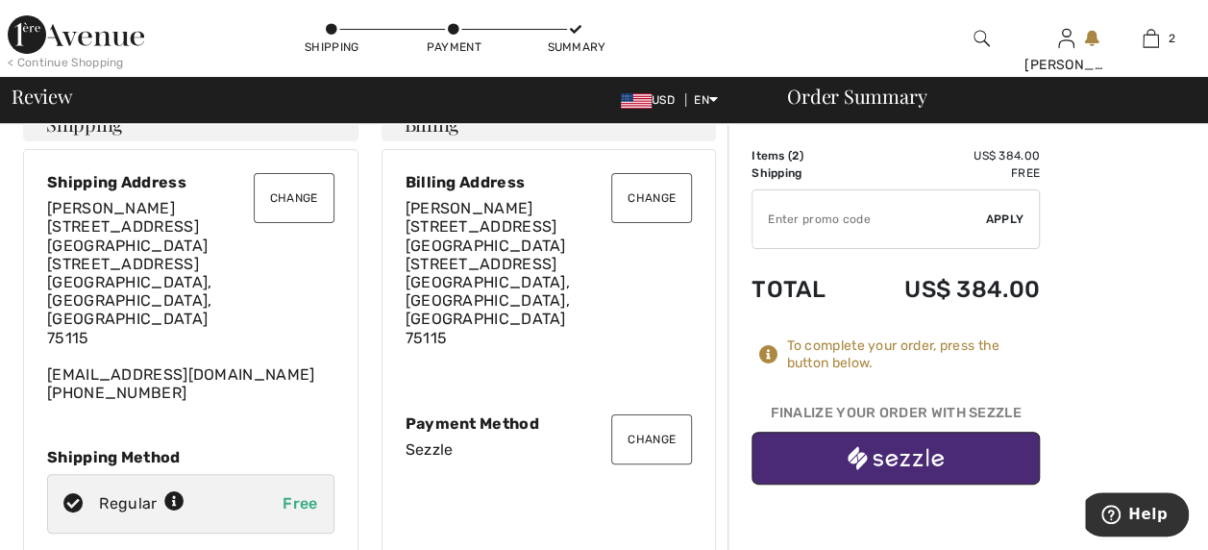
click at [659, 418] on button "Change" at bounding box center [651, 439] width 81 height 50
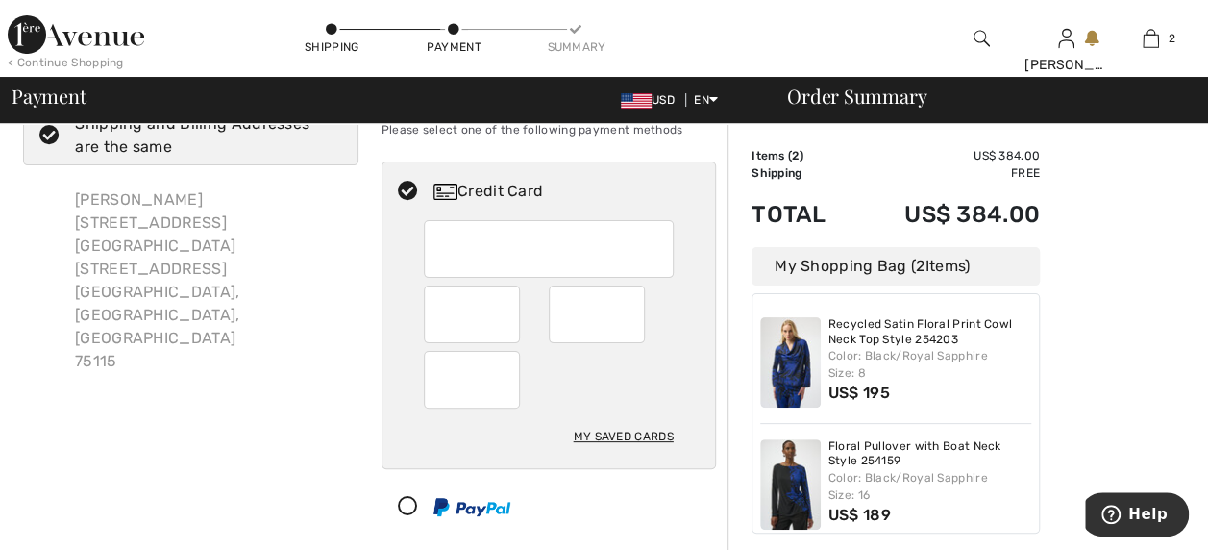
click at [506, 261] on div at bounding box center [549, 249] width 250 height 58
radio input "true"
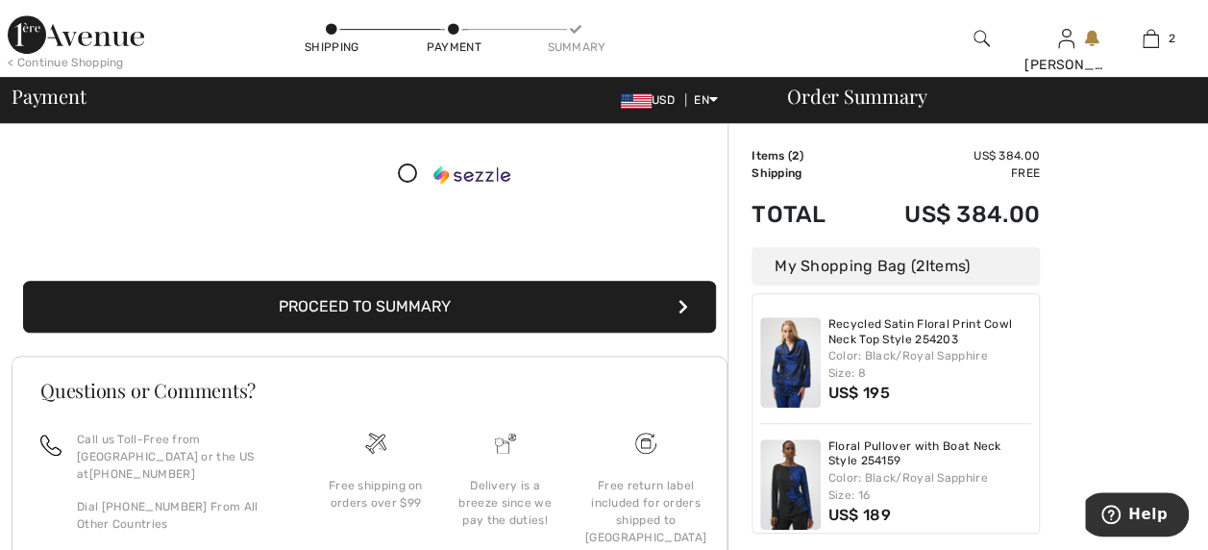
scroll to position [461, 0]
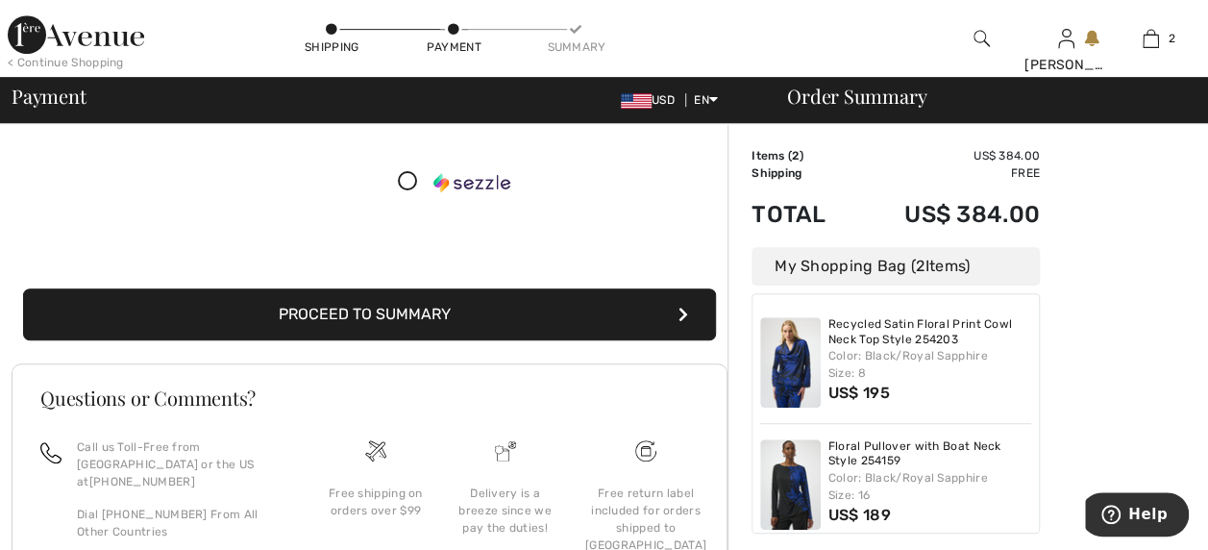
click at [534, 306] on button "Proceed to Summary" at bounding box center [369, 314] width 693 height 52
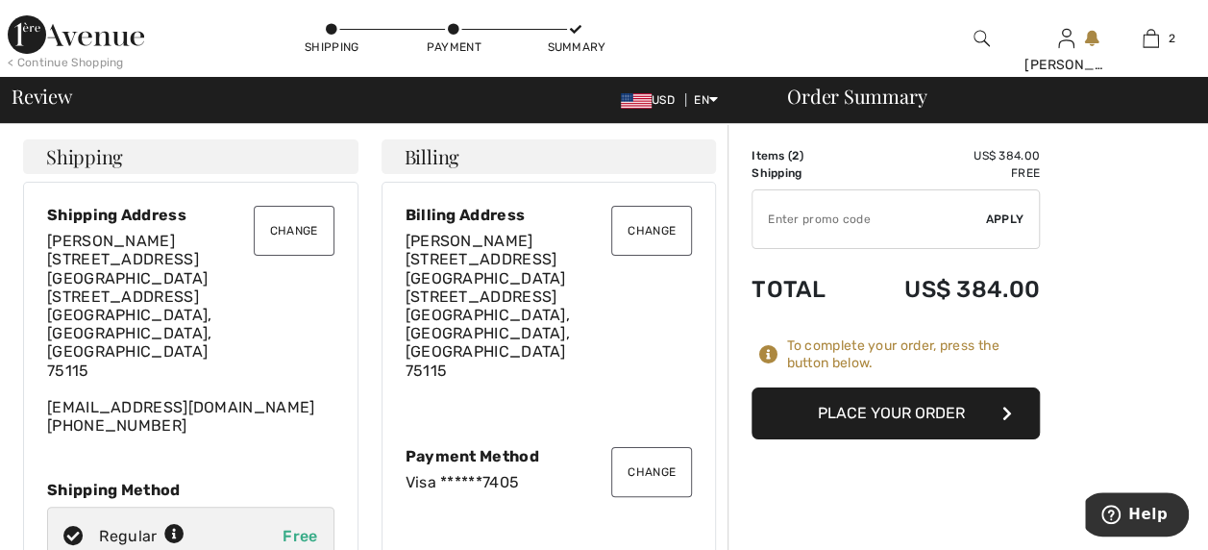
click at [953, 395] on button "Place Your Order" at bounding box center [896, 413] width 288 height 52
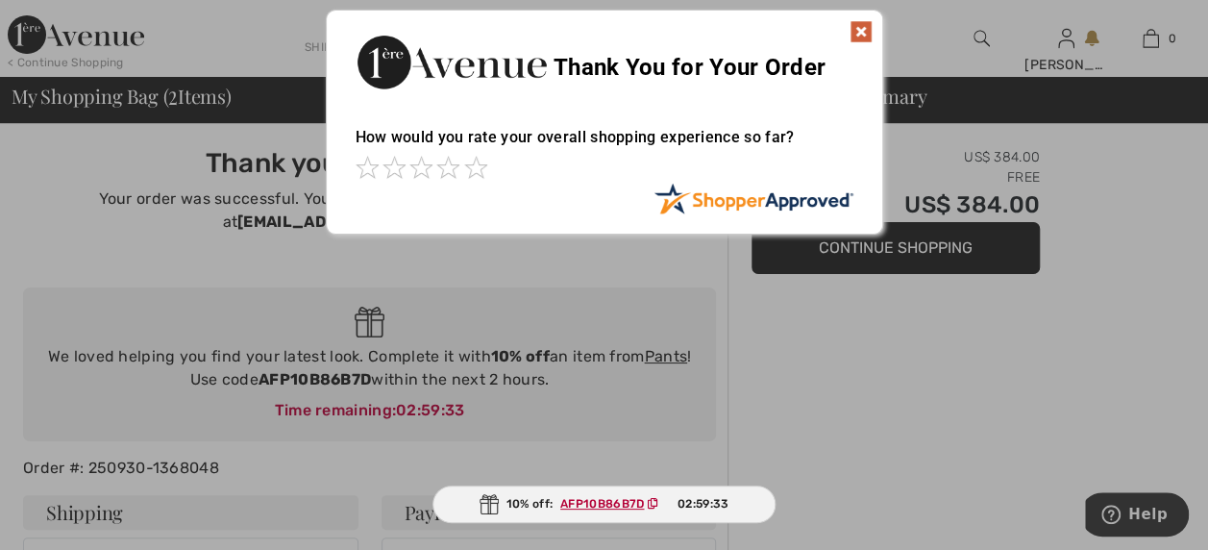
click at [446, 161] on span at bounding box center [447, 167] width 23 height 23
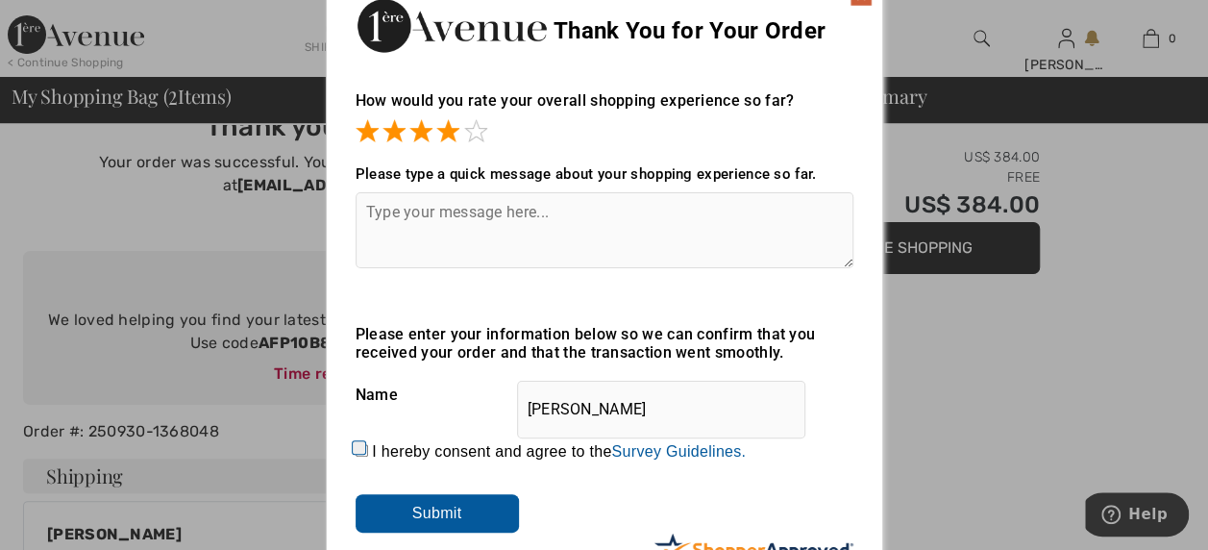
scroll to position [104, 0]
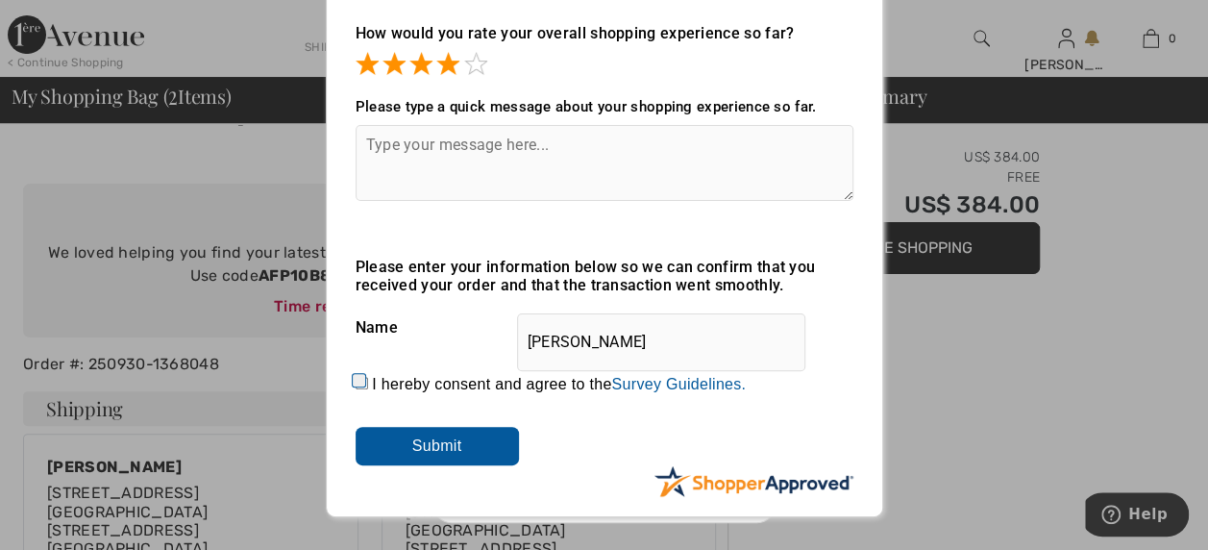
click at [461, 450] on input "Submit" at bounding box center [437, 446] width 163 height 38
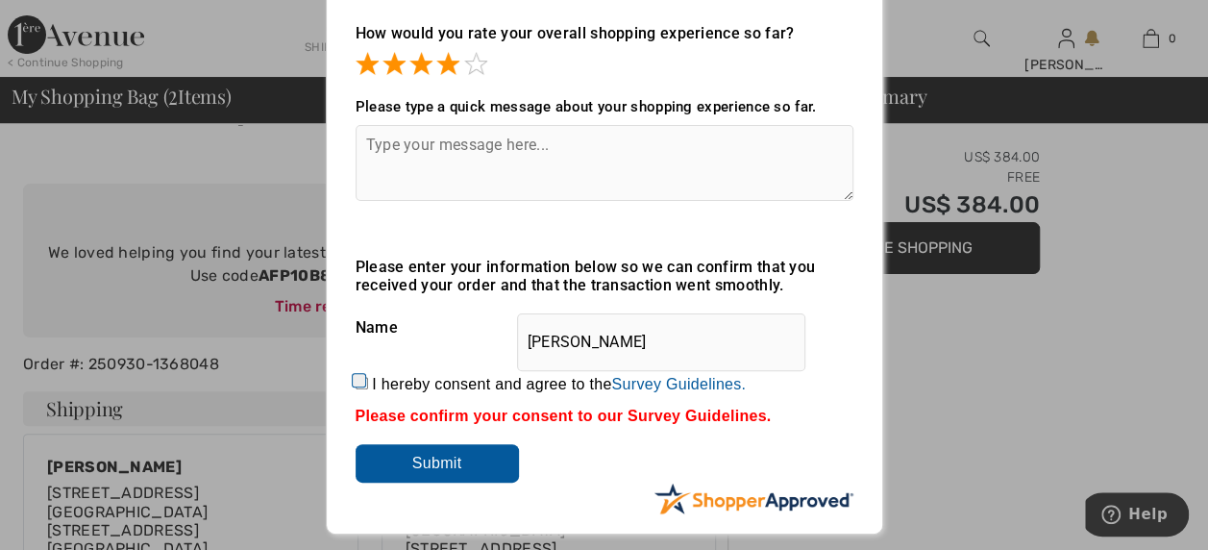
click at [356, 379] on input "I hereby consent and agree to the By submitting a review, you grant permission …" at bounding box center [362, 383] width 12 height 12
checkbox input "true"
click at [440, 457] on input "Submit" at bounding box center [437, 463] width 163 height 38
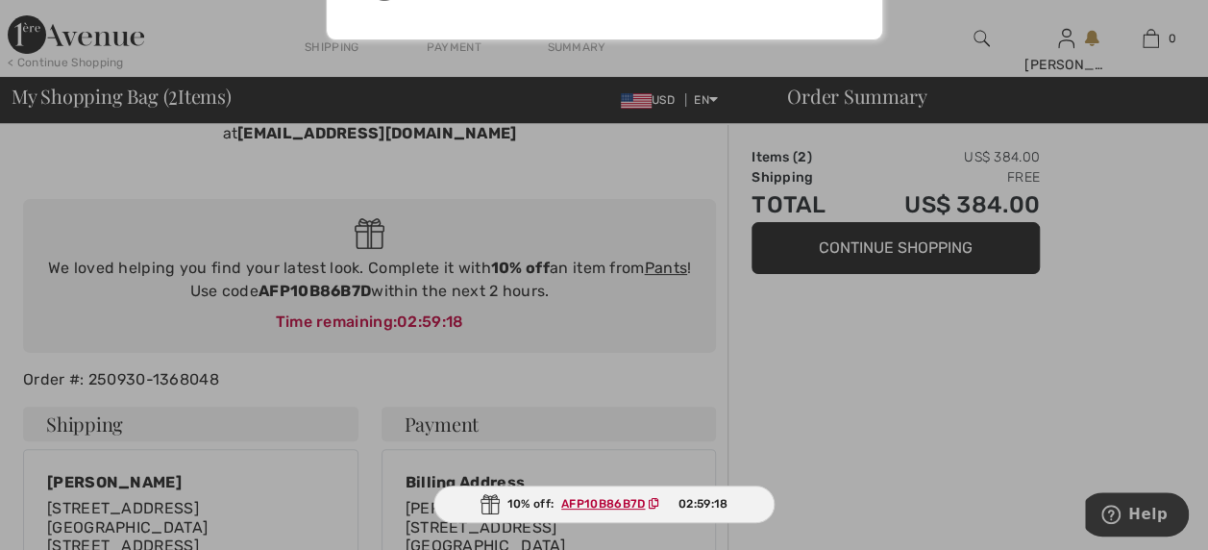
scroll to position [0, 0]
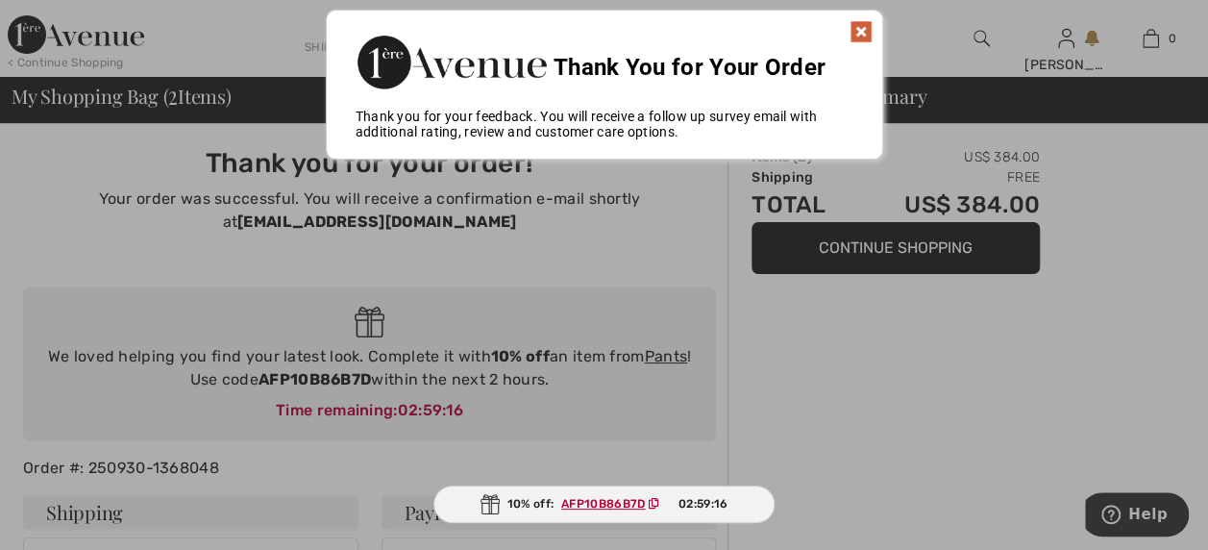
click at [859, 31] on img at bounding box center [861, 31] width 23 height 23
